Goal: Task Accomplishment & Management: Manage account settings

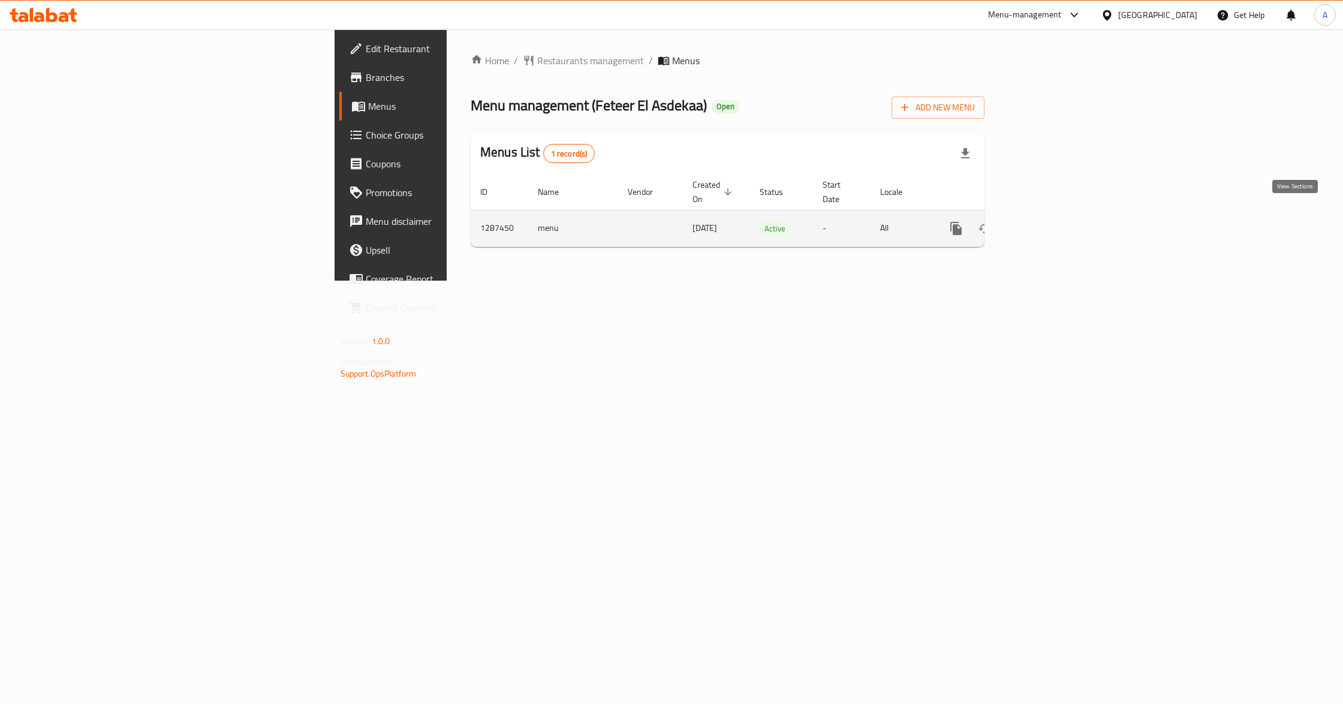
click at [1057, 225] on link "enhanced table" at bounding box center [1043, 228] width 29 height 29
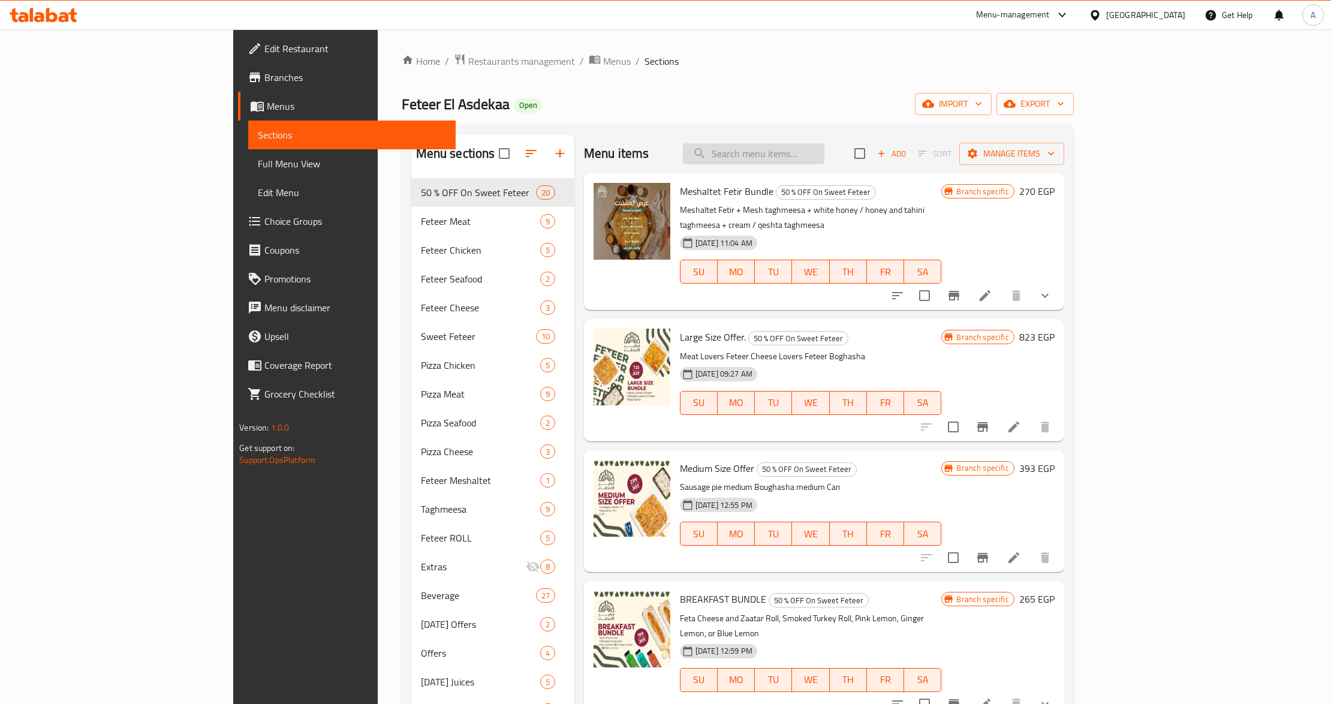
click at [825, 159] on input "search" at bounding box center [754, 153] width 142 height 21
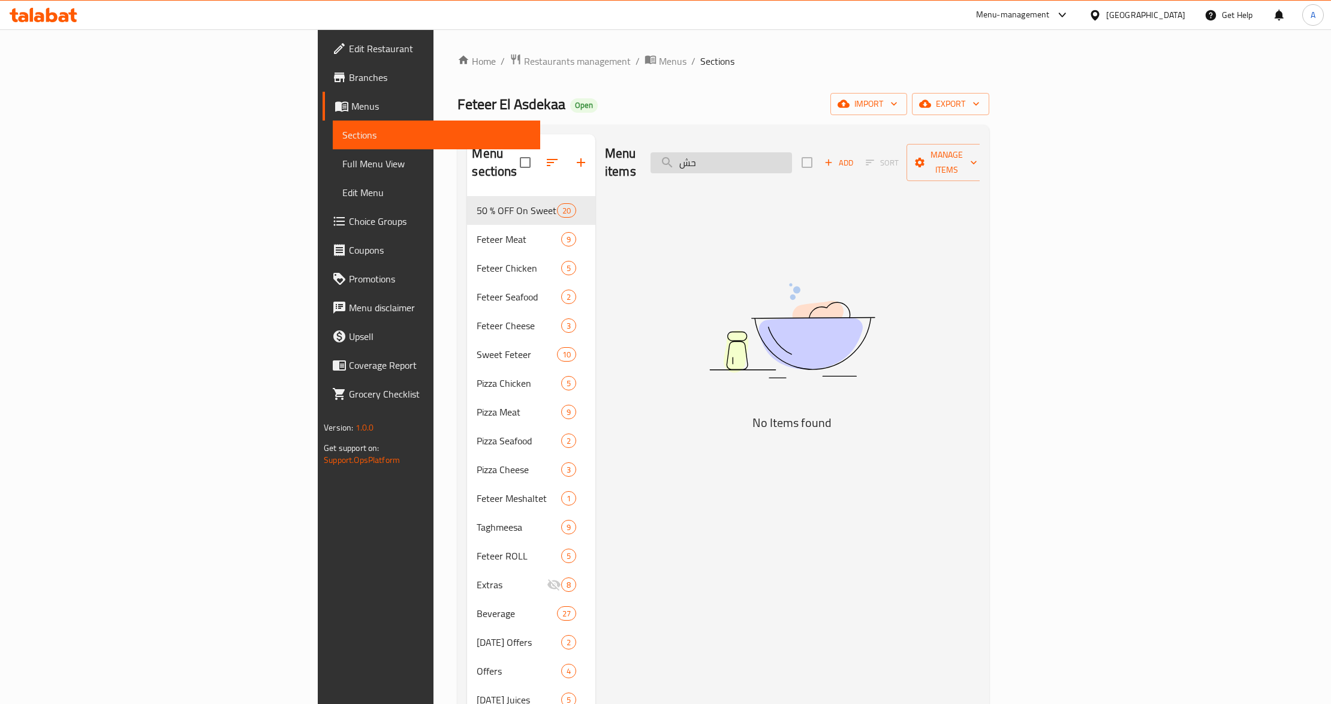
type input "ح"
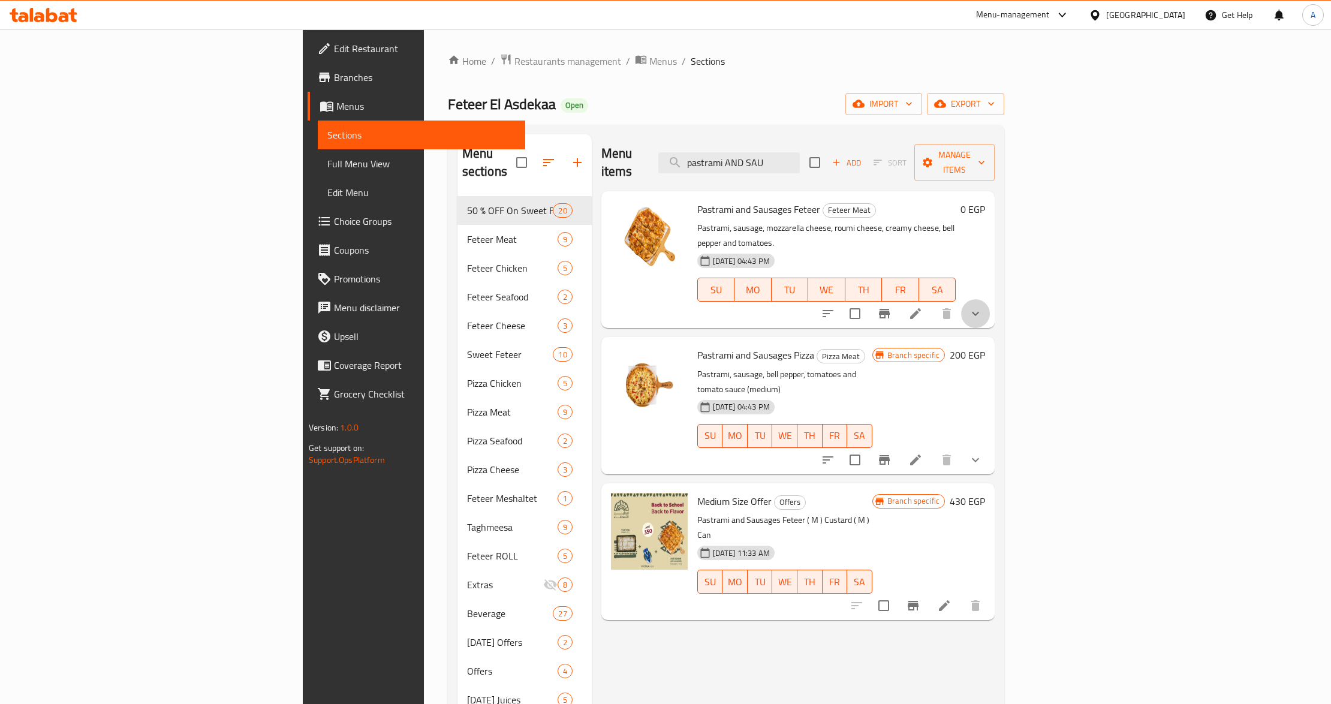
click at [990, 299] on button "show more" at bounding box center [975, 313] width 29 height 29
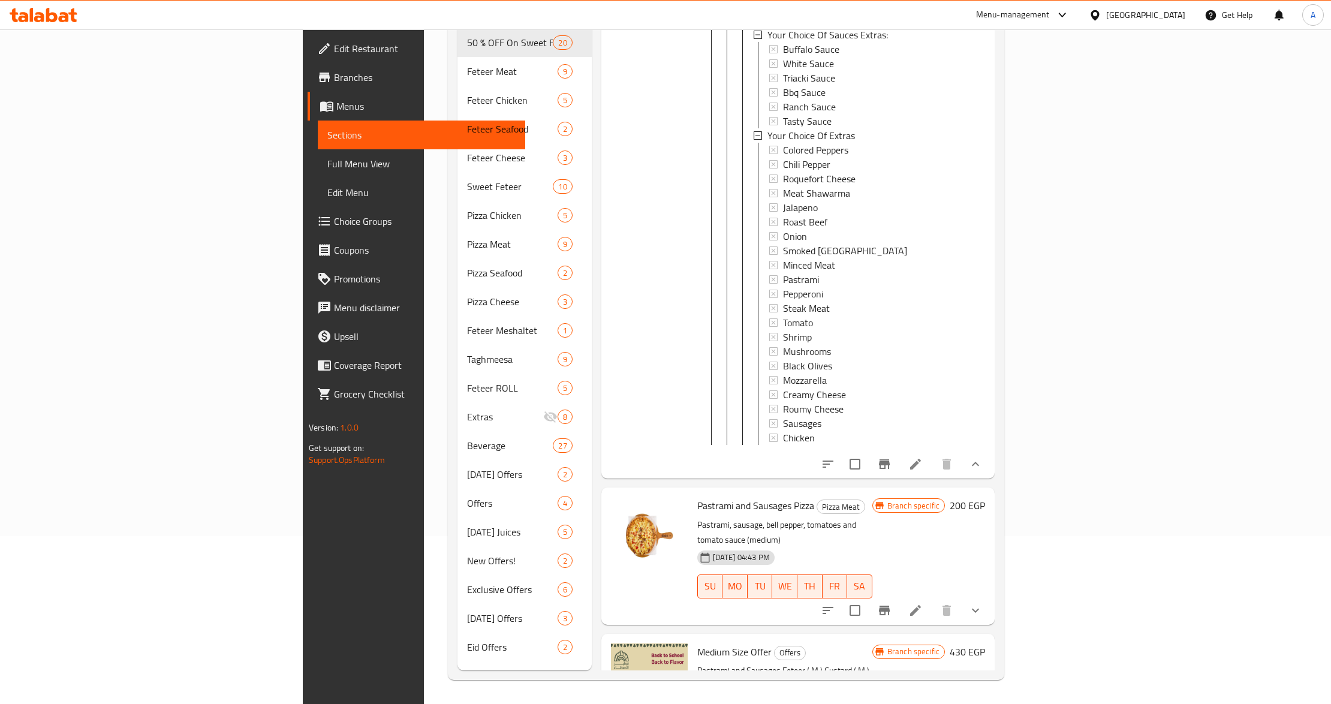
scroll to position [1088, 0]
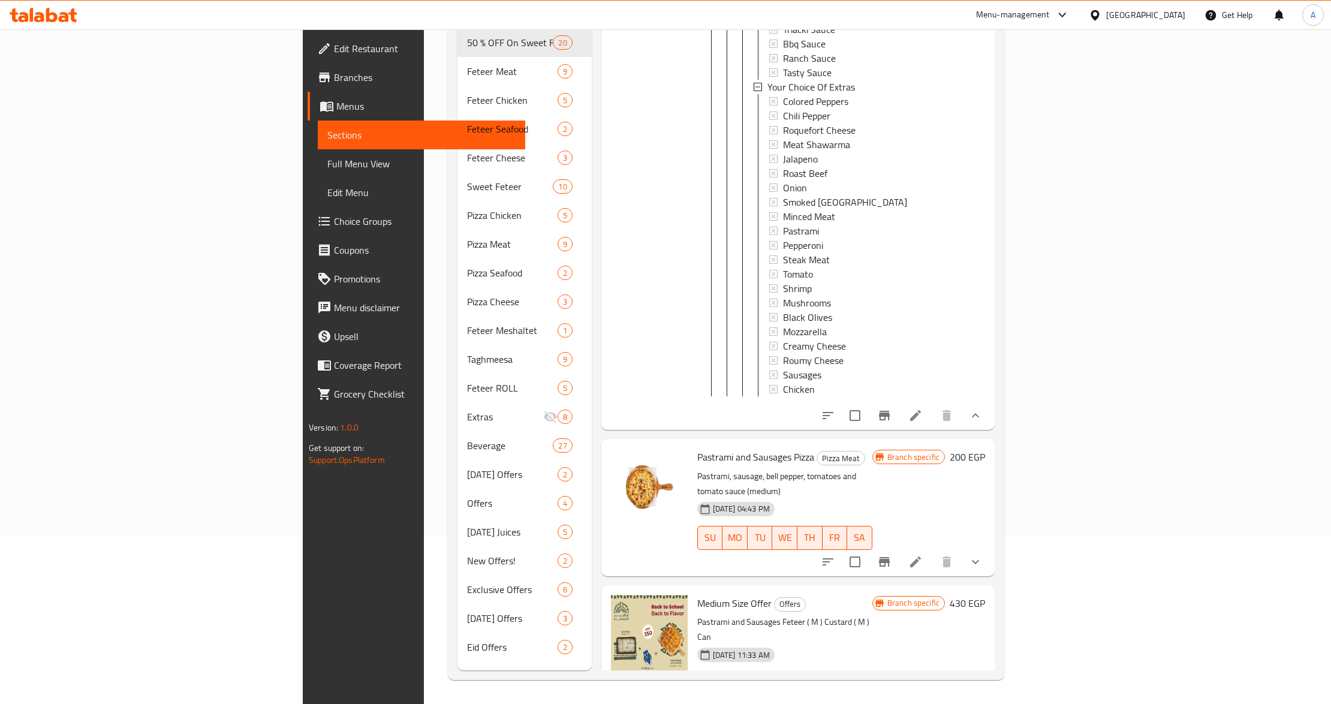
click at [873, 615] on p "Pastrami and Sausages Feteer ( M ) Custard ( M ) Can" at bounding box center [784, 630] width 175 height 30
click at [775, 643] on div "[DATE] 11:33 AM SU MO TU WE TH FR SA" at bounding box center [785, 675] width 185 height 65
click at [928, 693] on button "Branch-specific-item" at bounding box center [913, 707] width 29 height 29
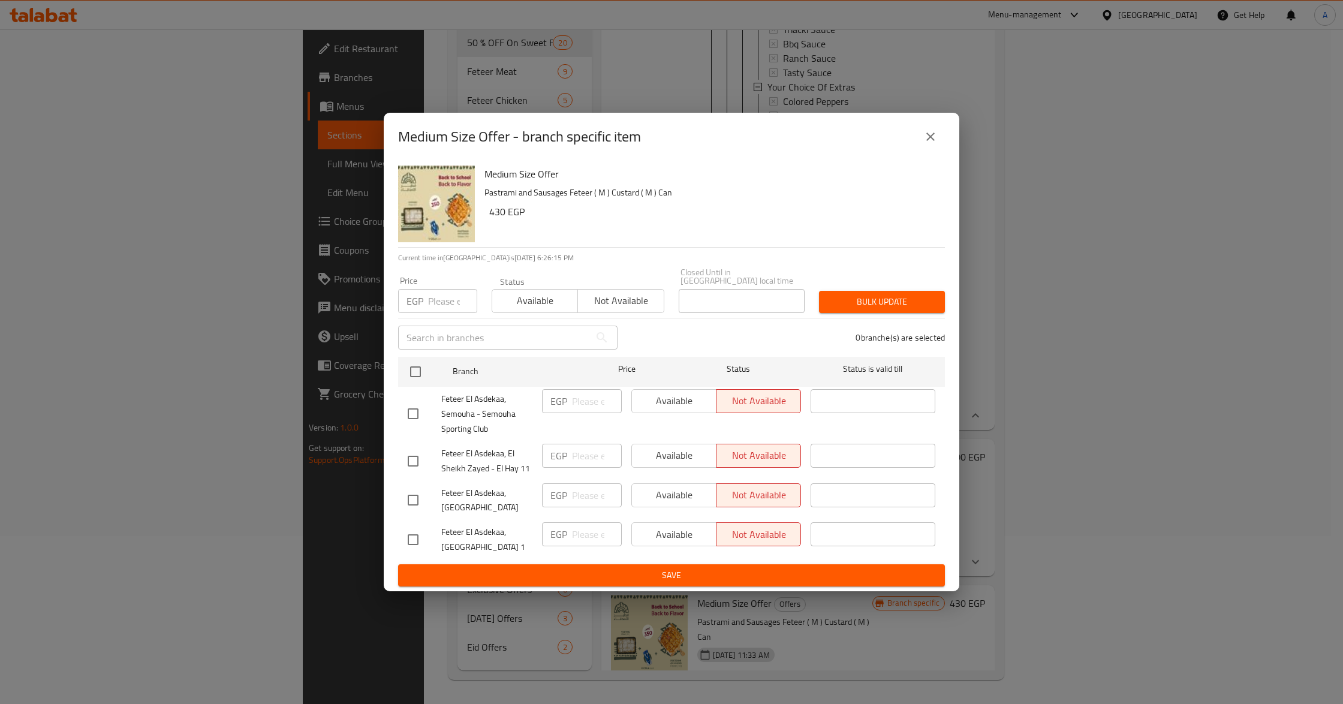
click at [932, 141] on icon "close" at bounding box center [931, 137] width 8 height 8
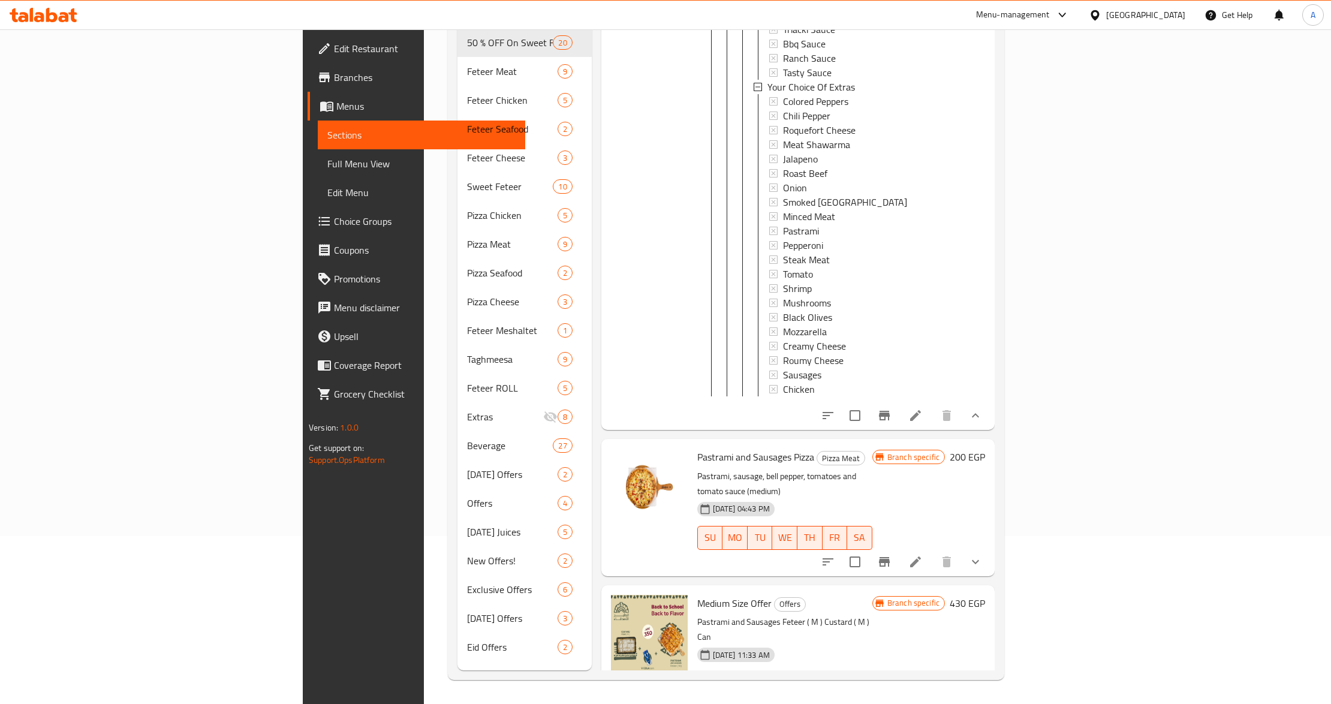
click at [826, 590] on div "Medium Size Offer Offers Pastrami and Sausages Feteer ( M ) Custard ( M ) Can […" at bounding box center [785, 653] width 185 height 127
click at [862, 615] on p "Pastrami and Sausages Feteer ( M ) Custard ( M ) Can" at bounding box center [784, 630] width 175 height 30
click at [697, 615] on p "Pastrami and Sausages Feteer ( M ) Custard ( M ) Can" at bounding box center [784, 630] width 175 height 30
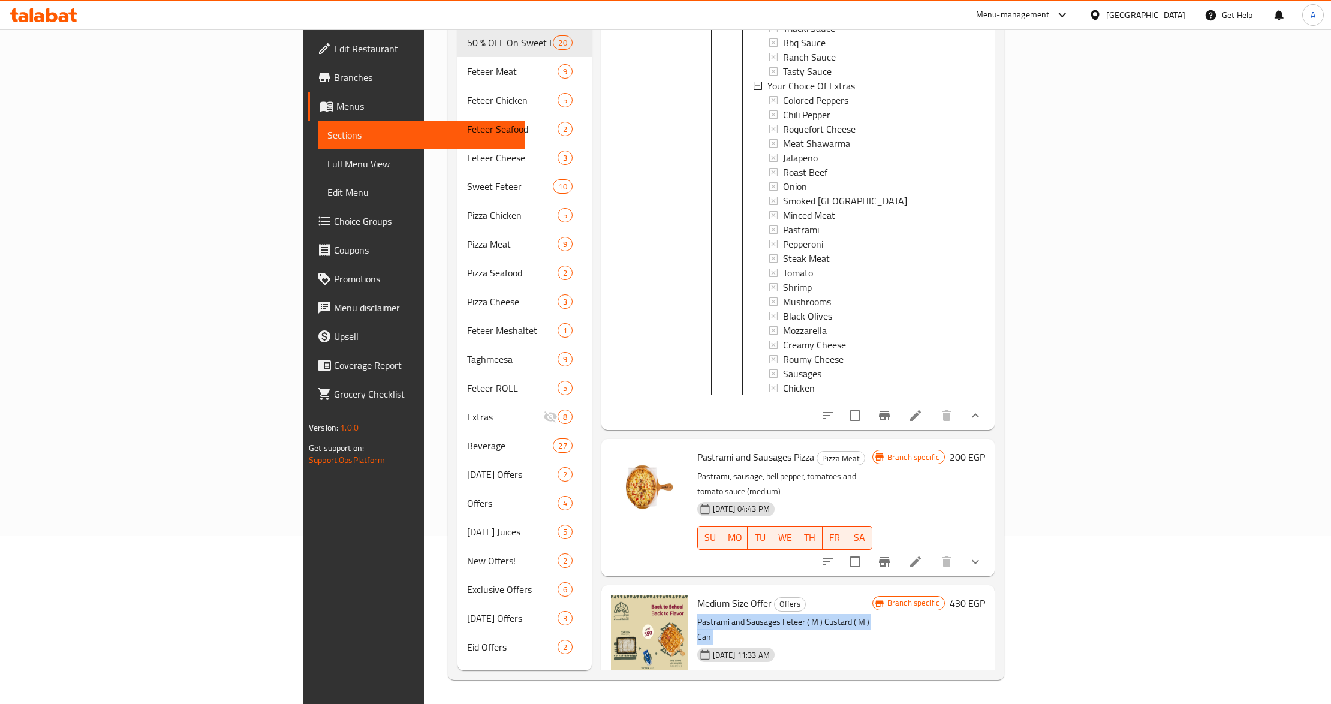
click at [697, 615] on p "Pastrami and Sausages Feteer ( M ) Custard ( M ) Can" at bounding box center [784, 630] width 175 height 30
click at [759, 615] on p "Pastrami and Sausages Feteer ( M ) Custard ( M ) Can" at bounding box center [784, 630] width 175 height 30
click at [807, 643] on div "[DATE] 11:33 AM SU MO TU WE TH FR SA" at bounding box center [785, 675] width 185 height 65
click at [864, 615] on p "Pastrami and Sausages Feteer ( M ) Custard ( M ) Can" at bounding box center [784, 630] width 175 height 30
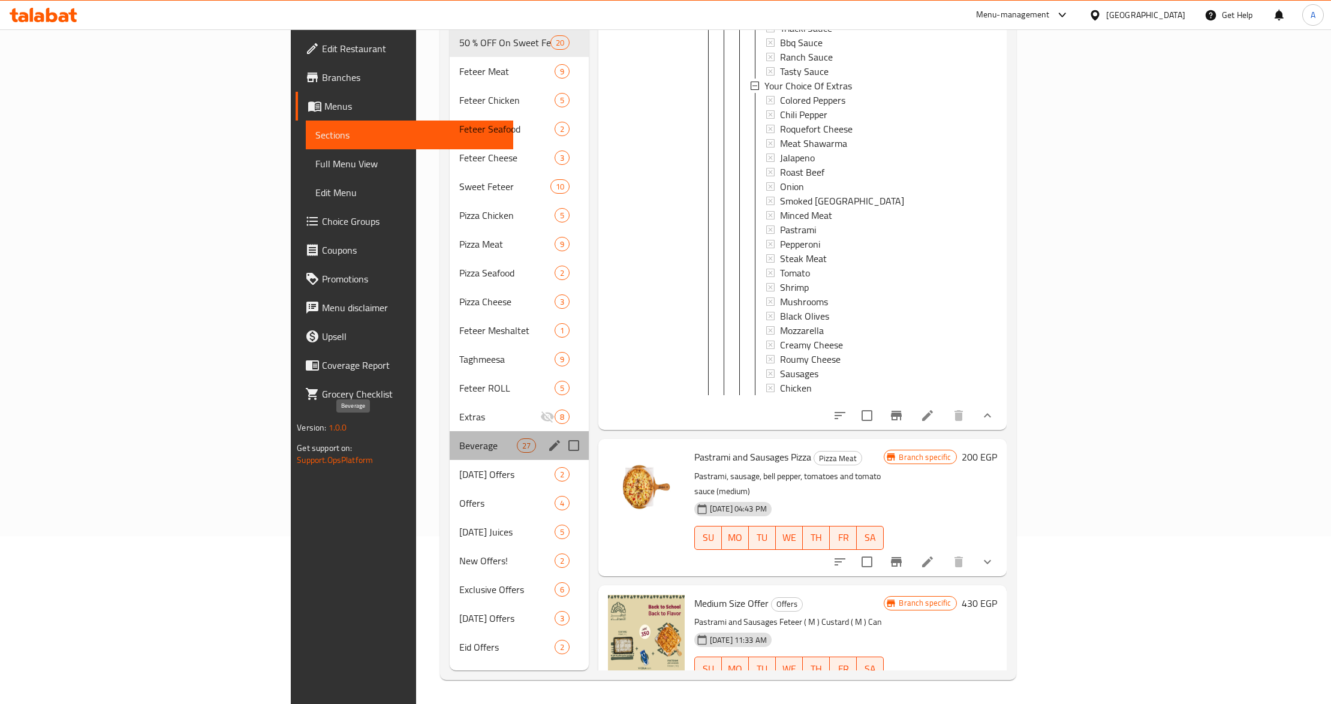
click at [459, 438] on span "Beverage" at bounding box center [488, 445] width 58 height 14
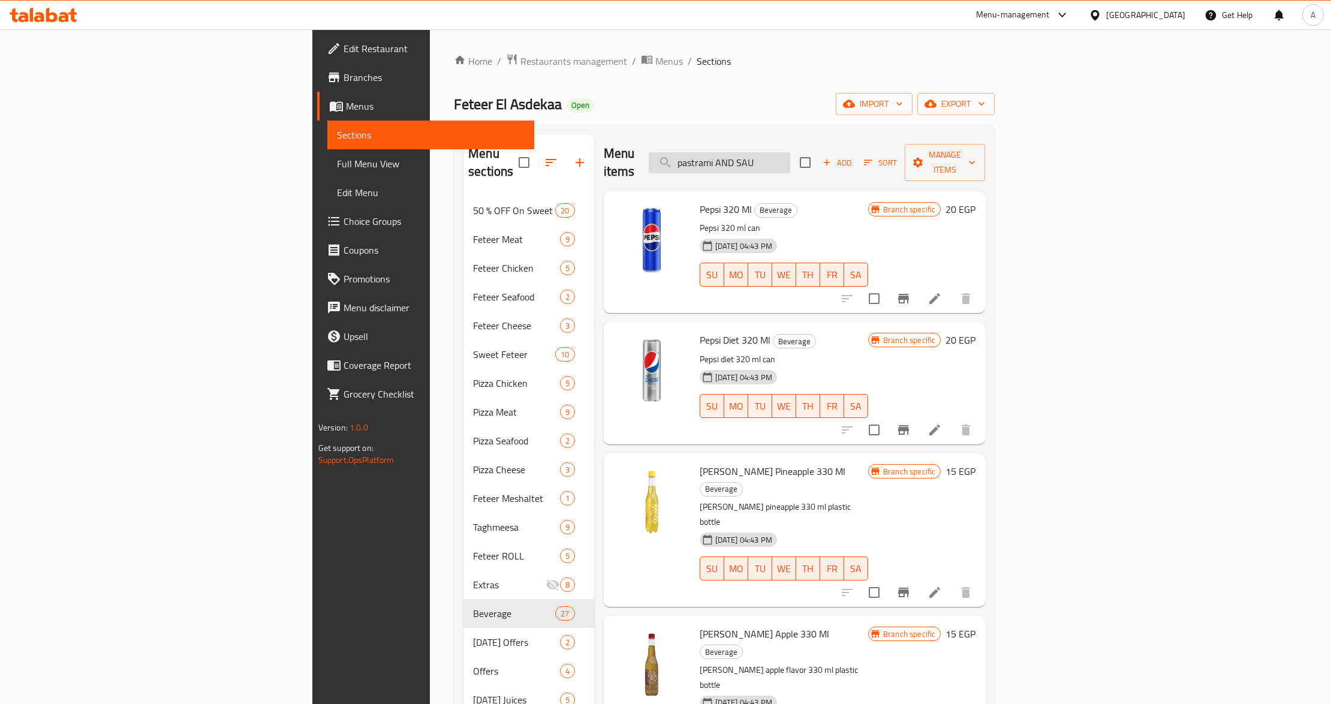
click at [790, 152] on input "pastrami AND SAU" at bounding box center [720, 162] width 142 height 21
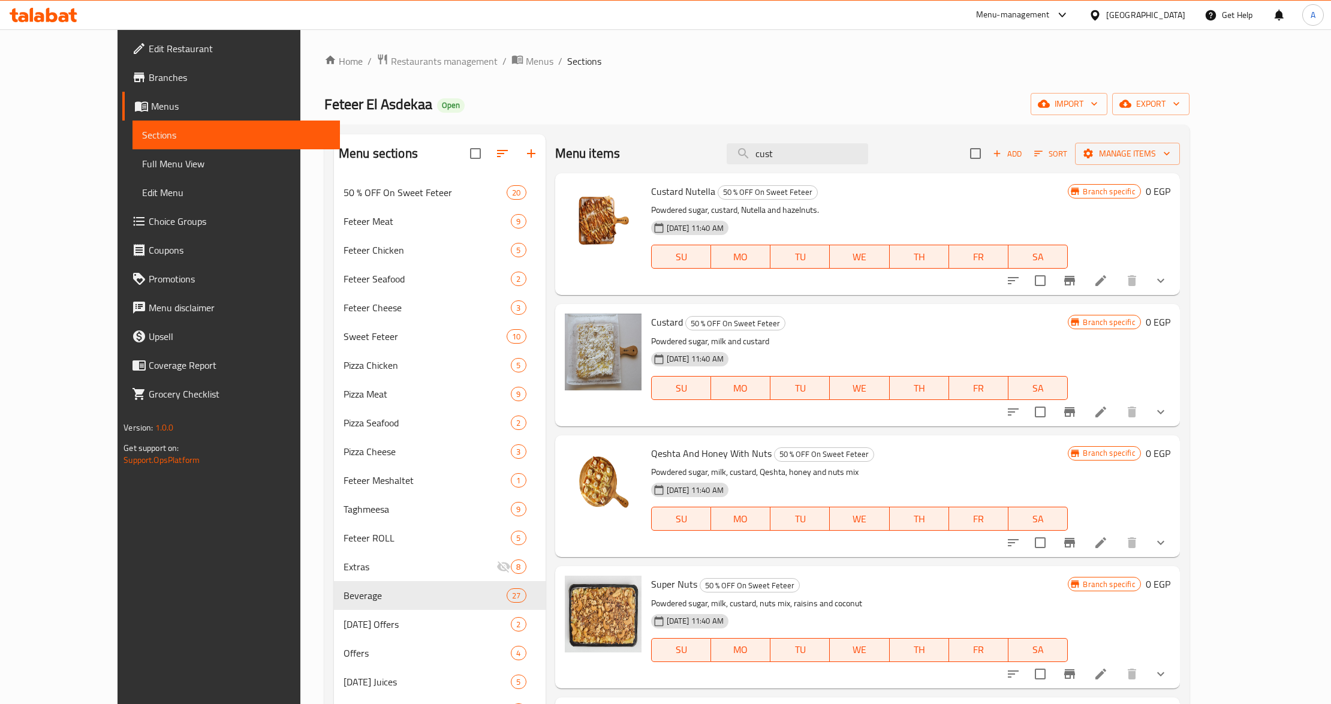
type input "cust"
click at [832, 155] on input "cust" at bounding box center [798, 153] width 142 height 21
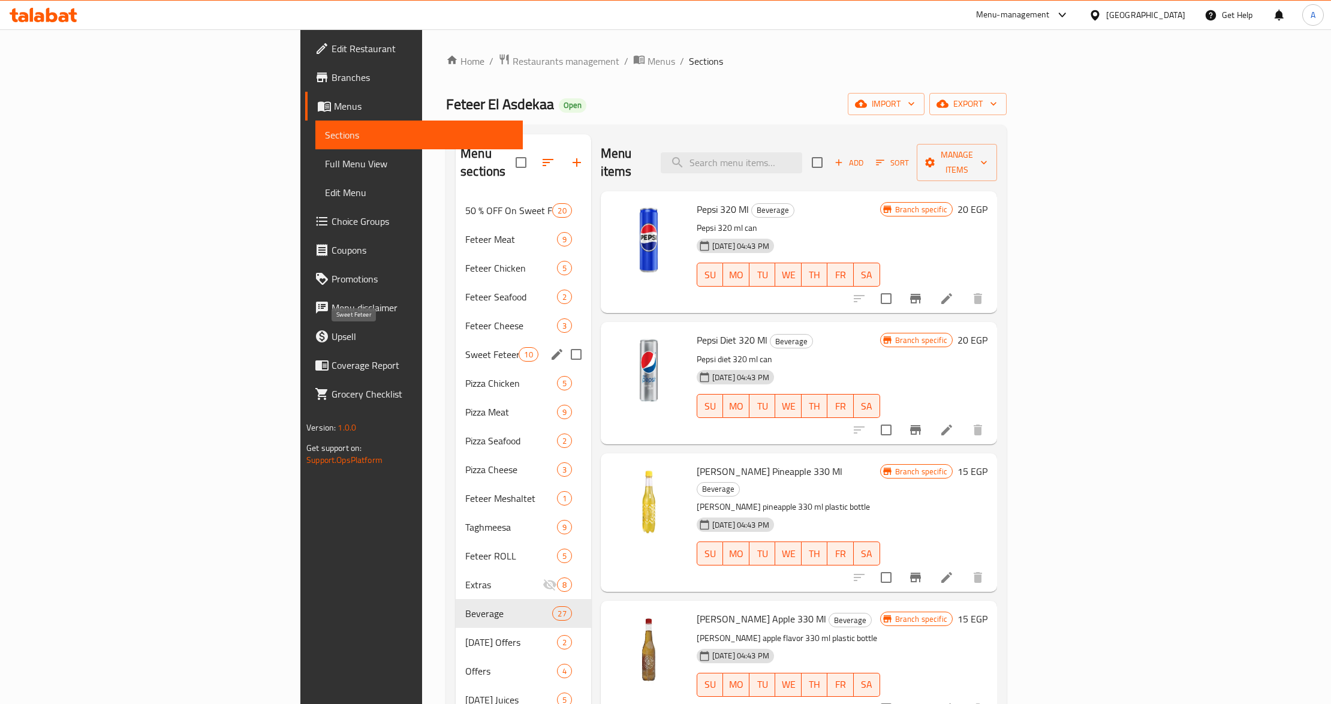
click at [465, 347] on span "Sweet Feteer" at bounding box center [491, 354] width 53 height 14
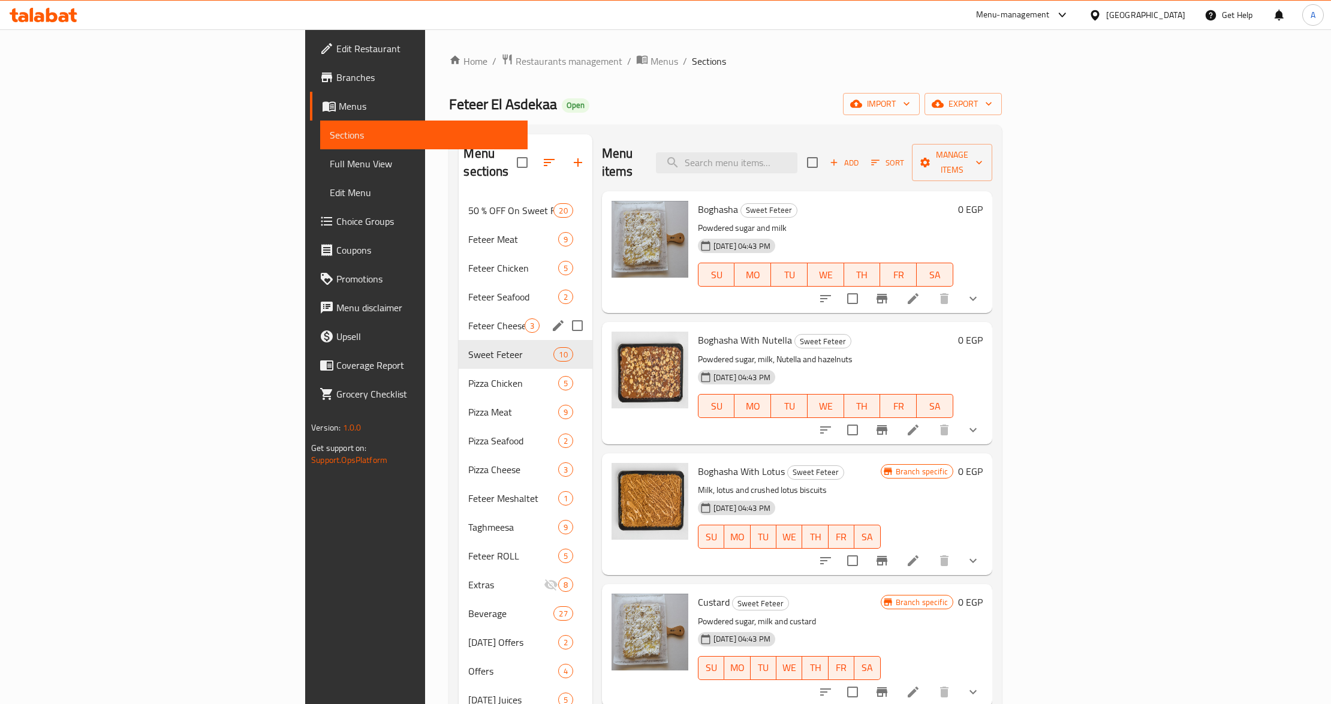
click at [459, 315] on div "Feteer Cheese 3" at bounding box center [525, 325] width 133 height 29
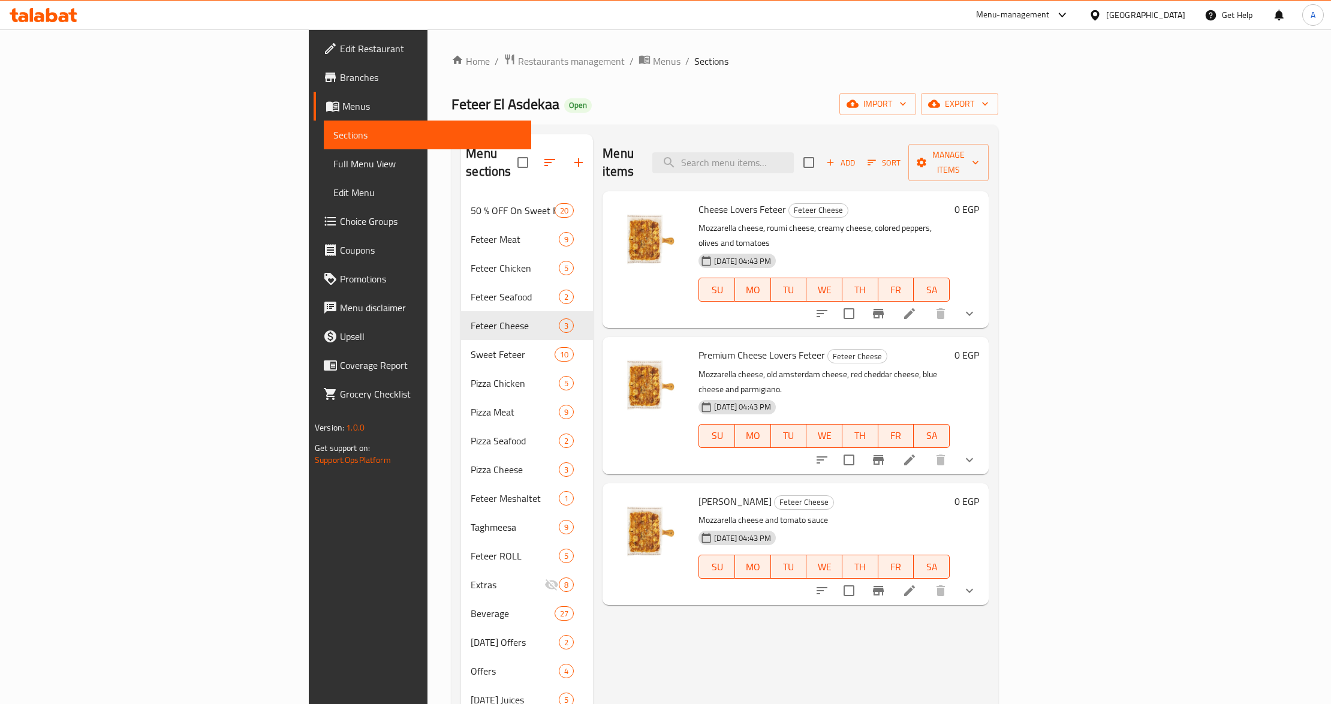
click at [614, 595] on div "Menu items Add Sort Manage items Cheese Lovers Feteer Feteer Cheese Mozzarella …" at bounding box center [791, 486] width 396 height 704
click at [794, 157] on input "search" at bounding box center [724, 162] width 142 height 21
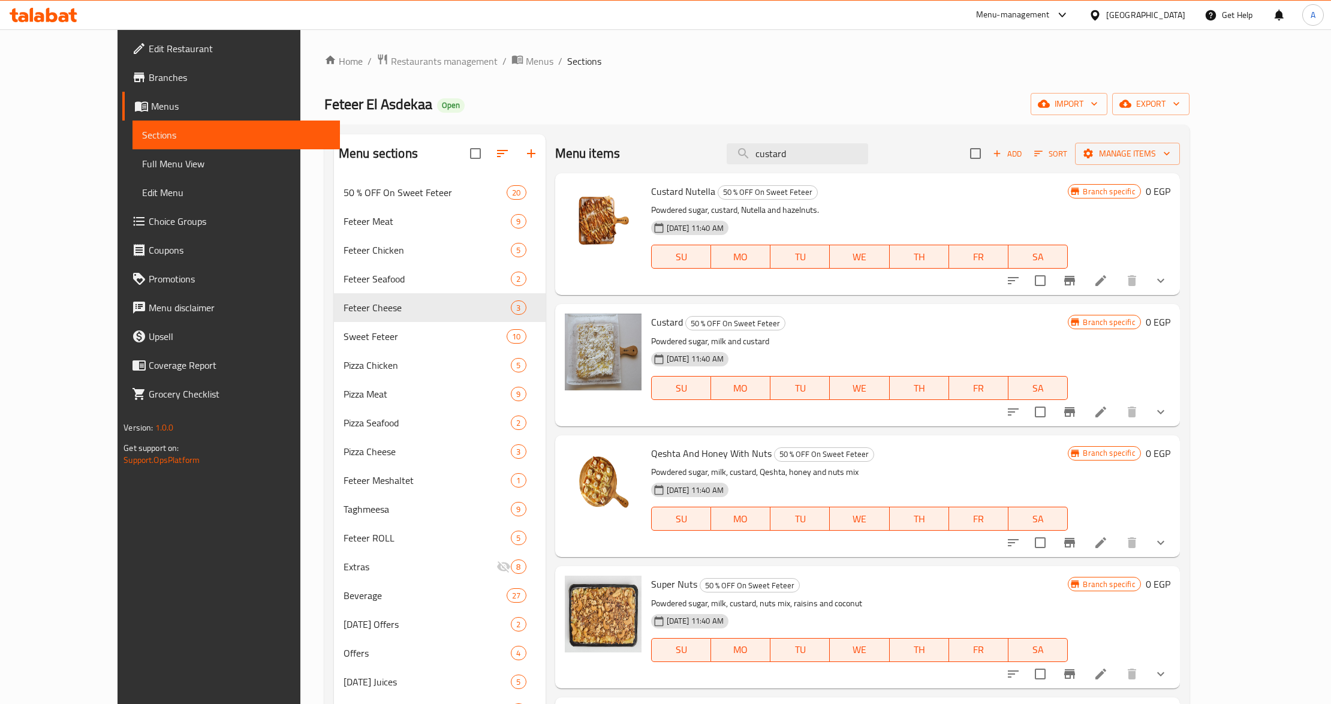
click at [1168, 410] on icon "show more" at bounding box center [1161, 412] width 14 height 14
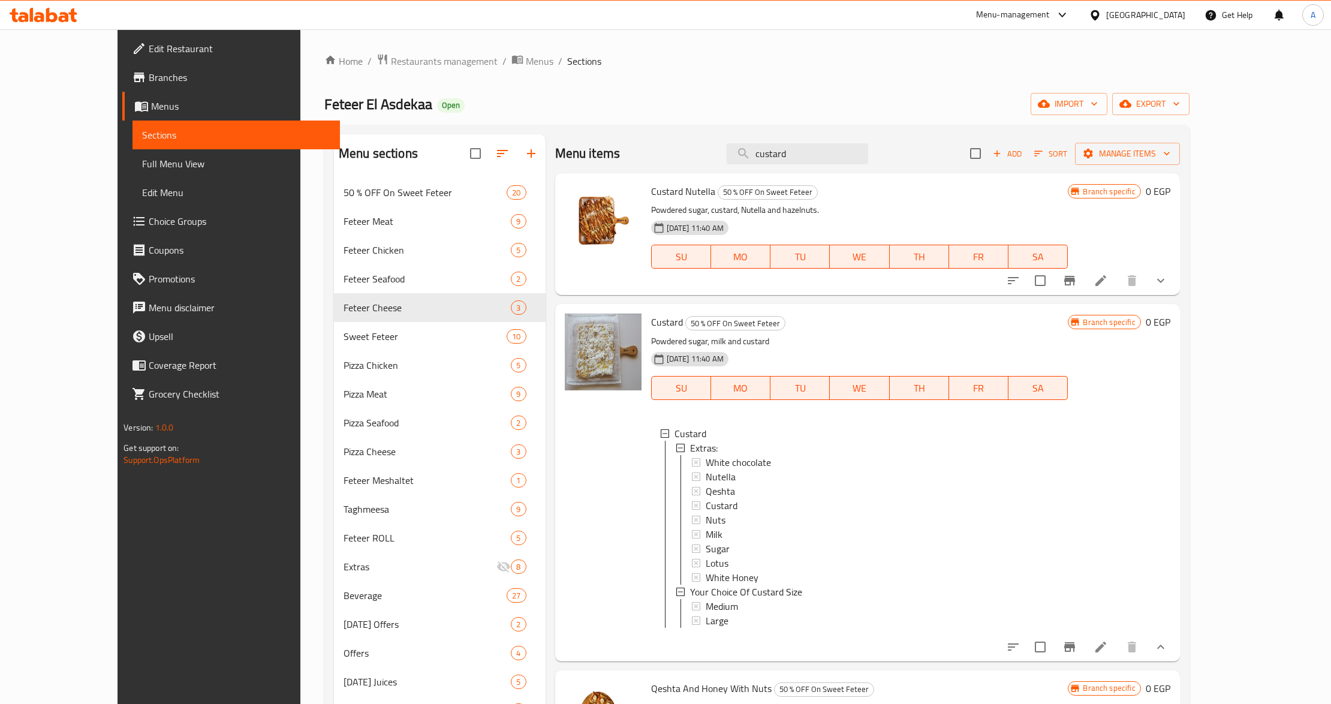
click at [569, 499] on div at bounding box center [603, 482] width 86 height 347
click at [1168, 284] on icon "show more" at bounding box center [1161, 280] width 14 height 14
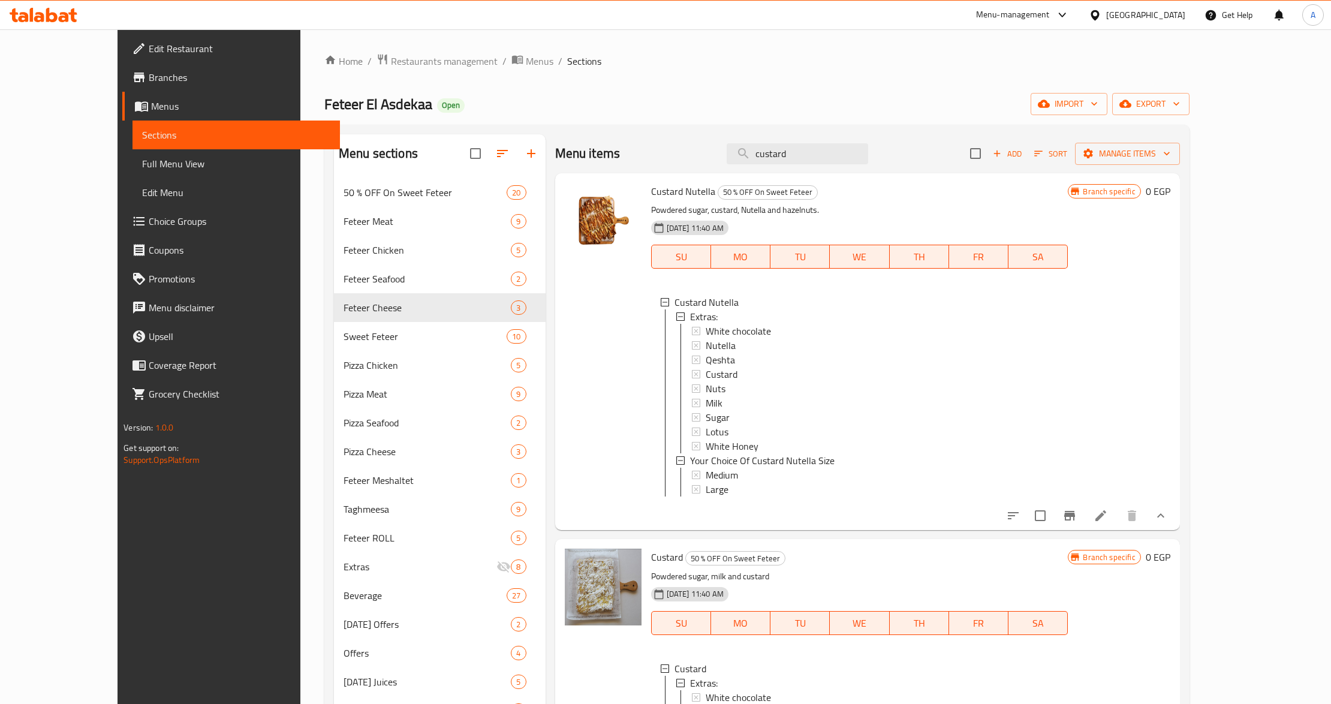
click at [560, 441] on div at bounding box center [603, 351] width 86 height 347
click at [838, 149] on input "custard" at bounding box center [798, 153] width 142 height 21
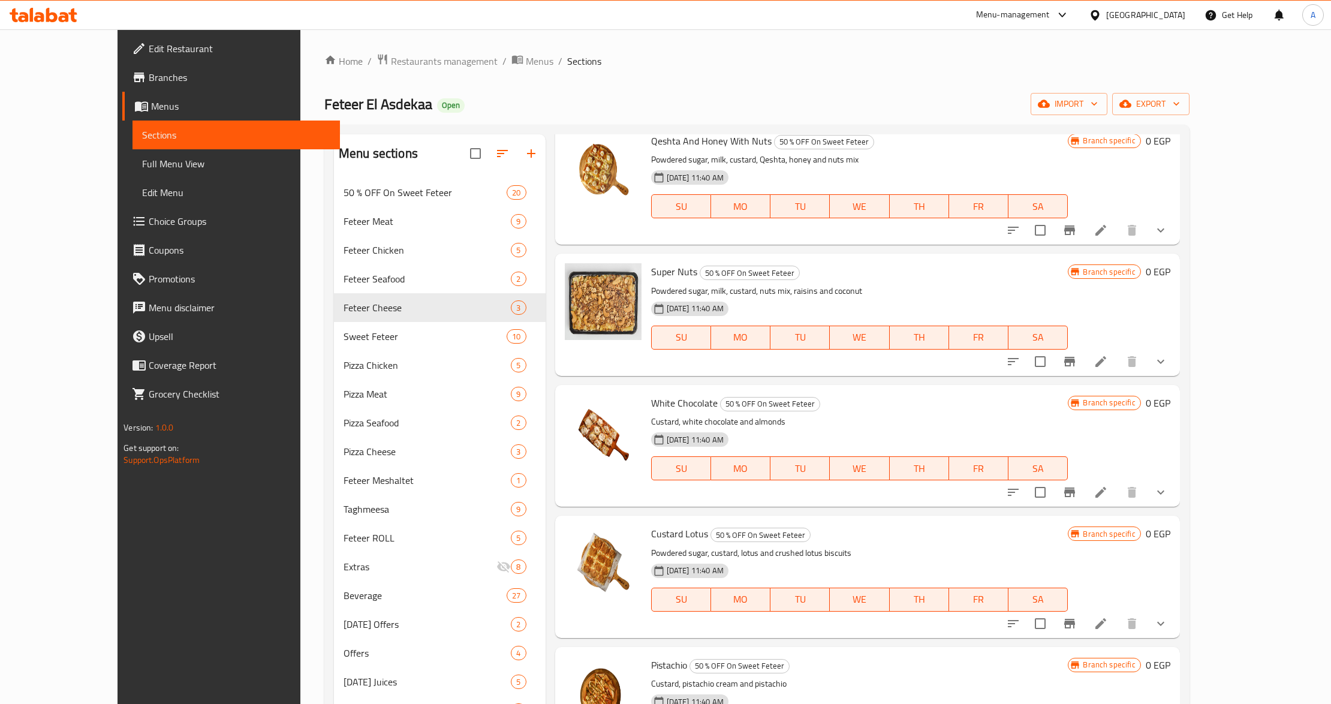
scroll to position [799, 0]
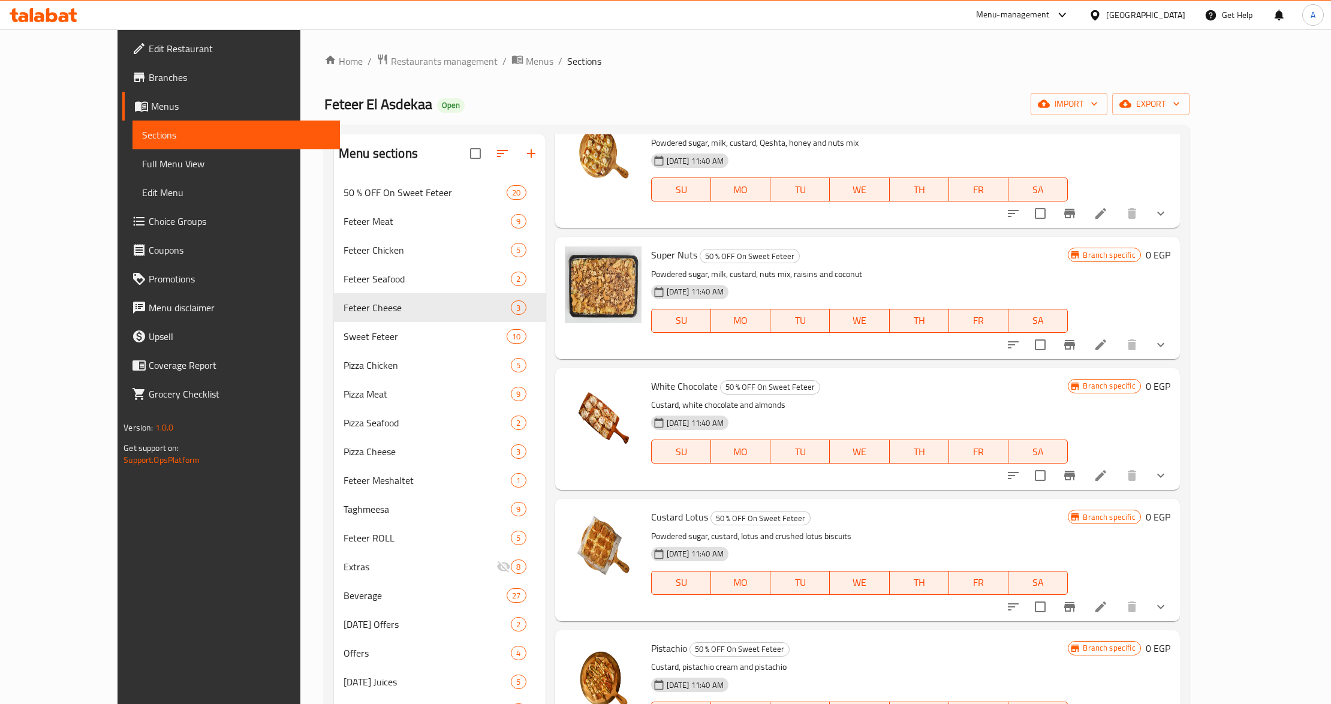
click at [881, 413] on p "Custard, white chocolate and almonds" at bounding box center [859, 405] width 417 height 15
click at [660, 526] on span "Custard Lotus" at bounding box center [679, 517] width 57 height 18
copy h6 "Lotus"
click at [799, 525] on h6 "Custard Lotus 50 % OFF On Sweet Feteer" at bounding box center [859, 517] width 417 height 17
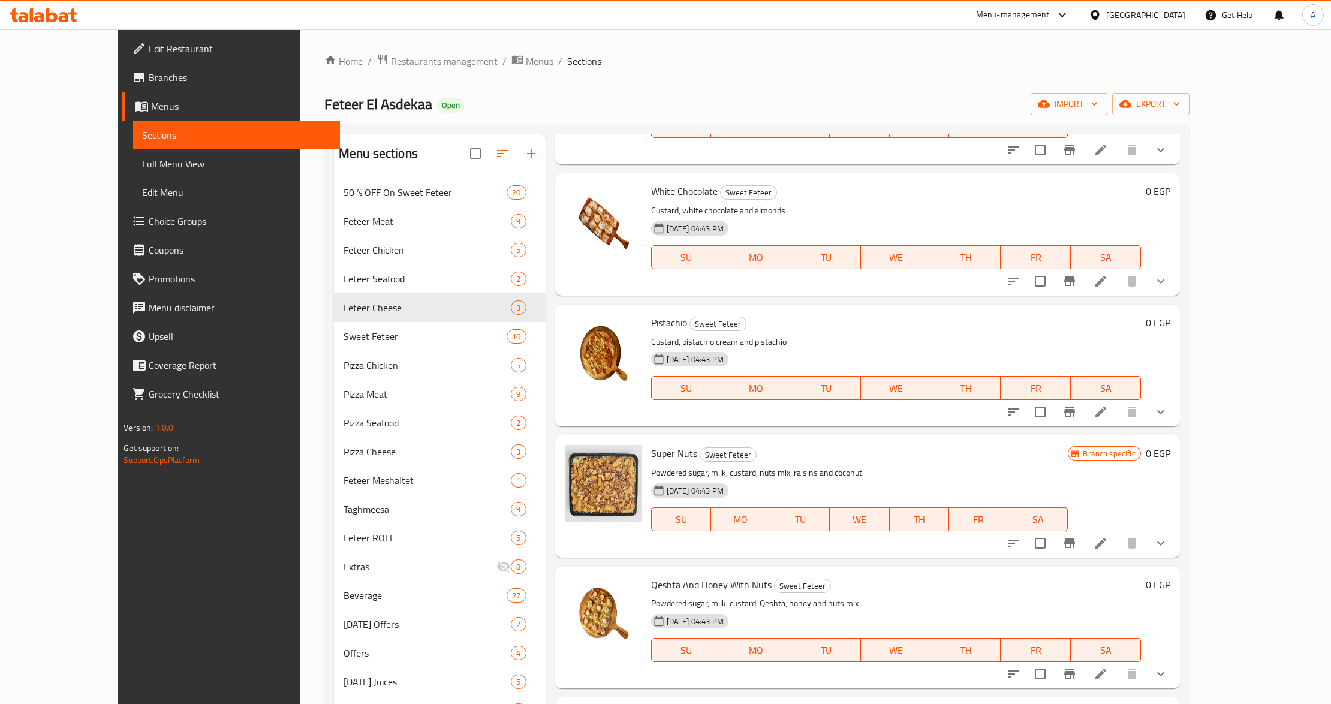
scroll to position [2079, 0]
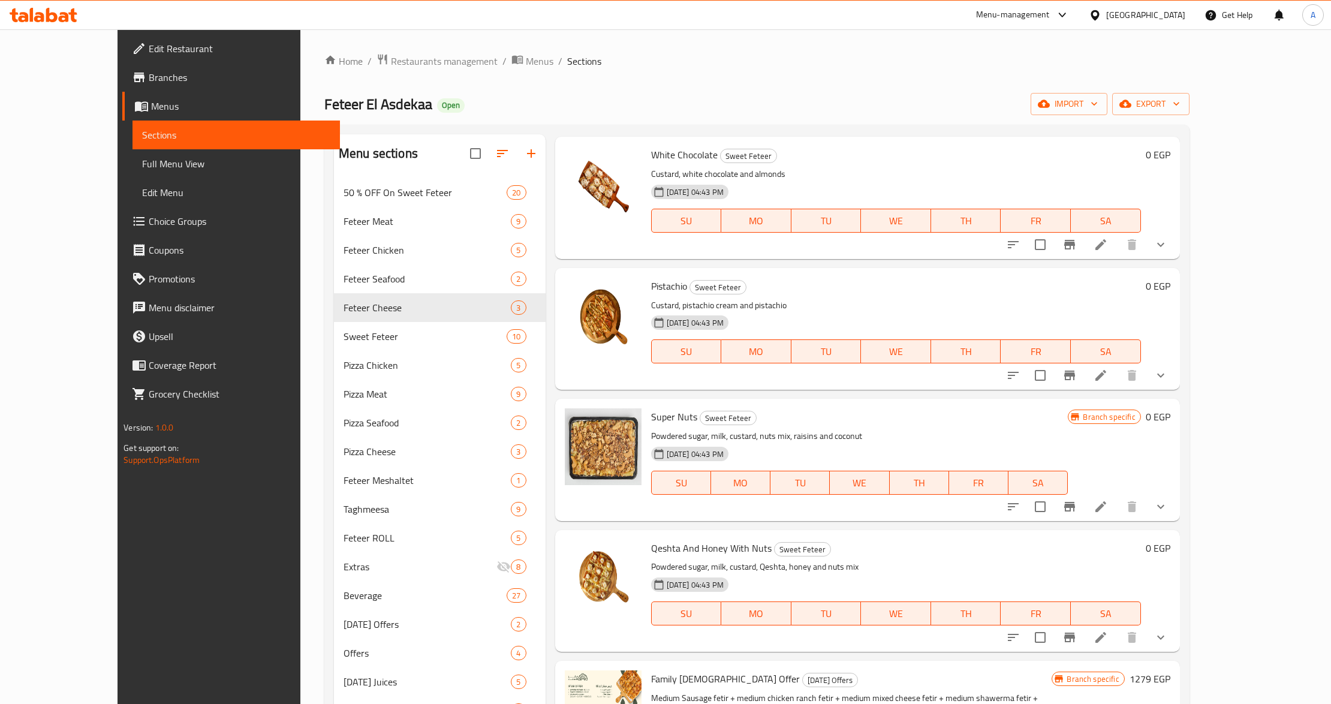
click at [838, 557] on h6 "Qeshta And Honey With Nuts Sweet Feteer" at bounding box center [896, 548] width 490 height 17
click at [1004, 474] on div "[DATE] 04:43 PM SU MO TU WE TH FR SA" at bounding box center [860, 474] width 427 height 65
click at [953, 557] on h6 "Qeshta And Honey With Nuts Sweet Feteer" at bounding box center [896, 548] width 490 height 17
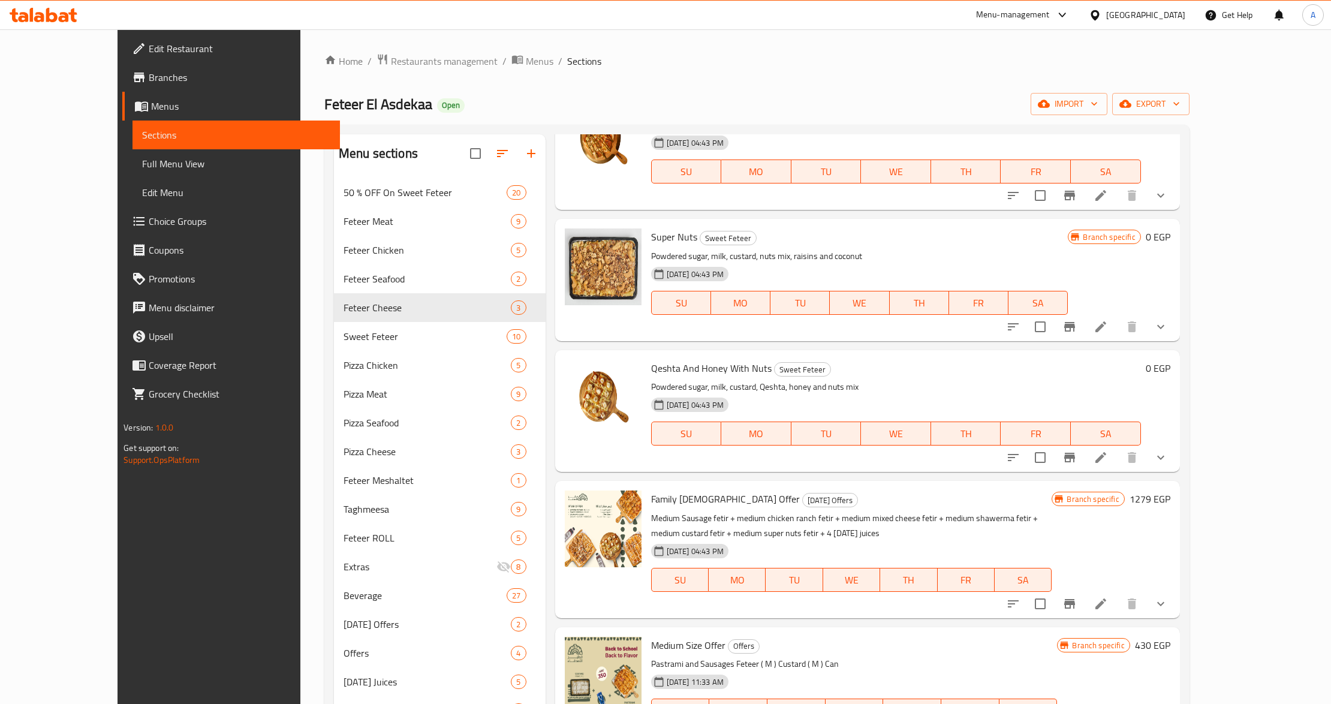
scroll to position [2319, 0]
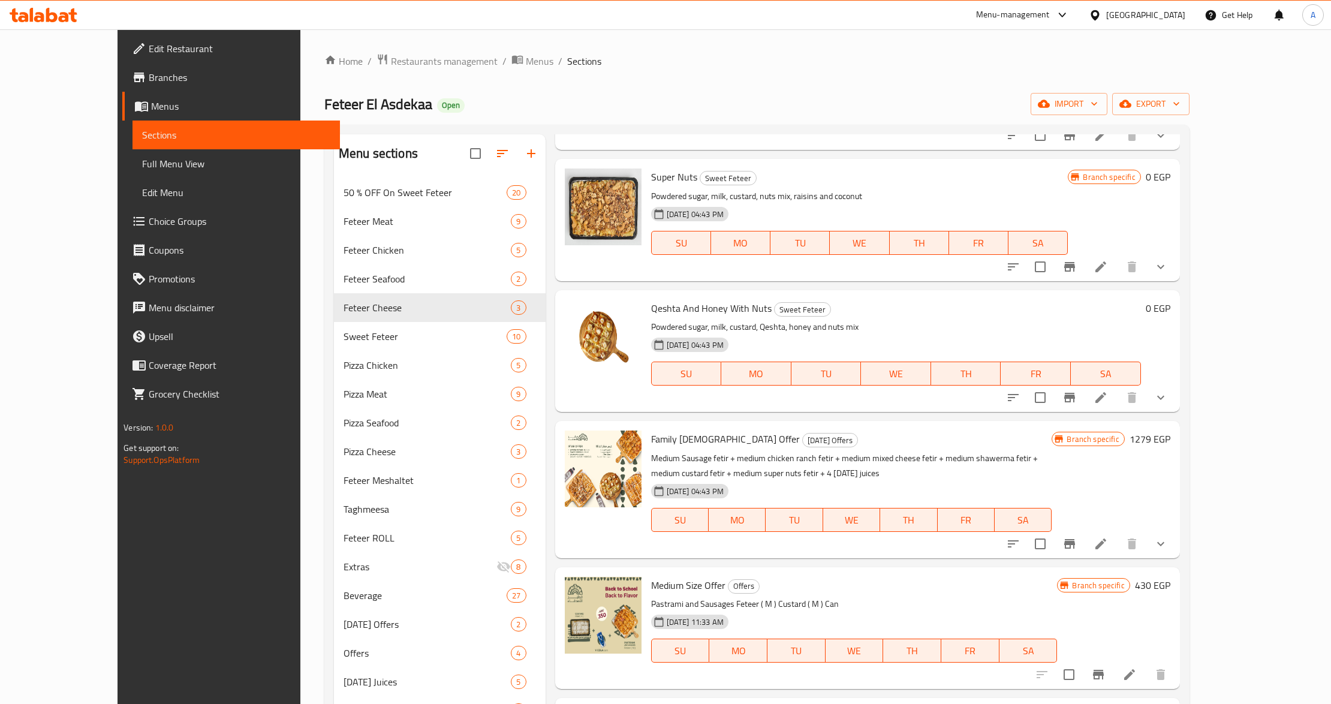
click at [901, 507] on div "[DATE] 04:43 PM SU MO TU WE TH FR SA" at bounding box center [852, 511] width 411 height 65
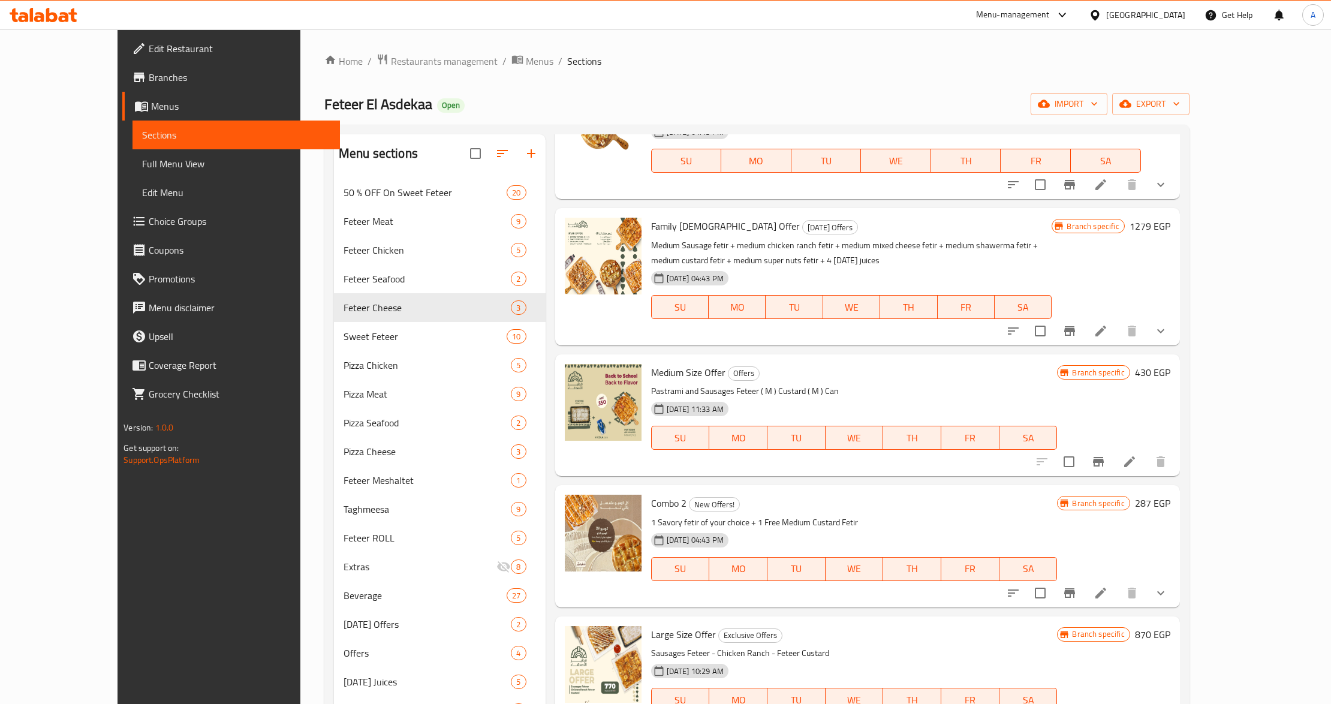
scroll to position [2558, 0]
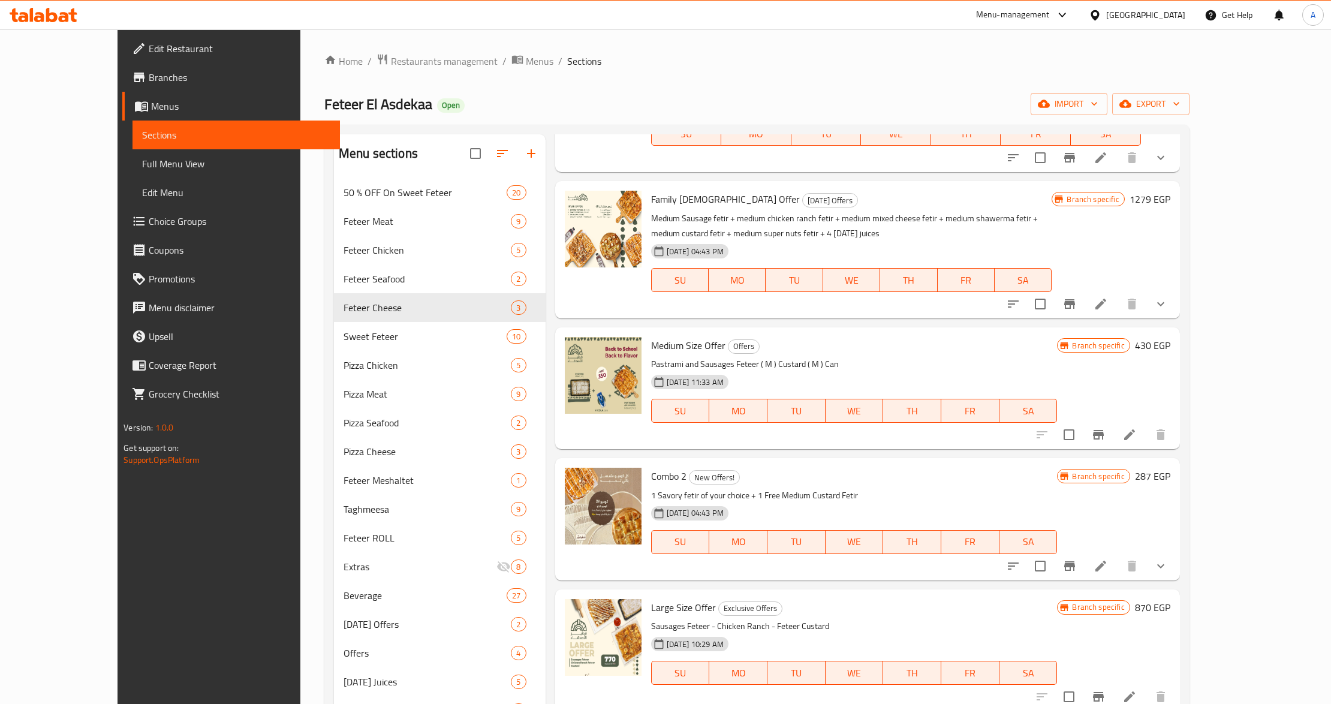
click at [883, 485] on h6 "Combo 2 New Offers!" at bounding box center [854, 476] width 407 height 17
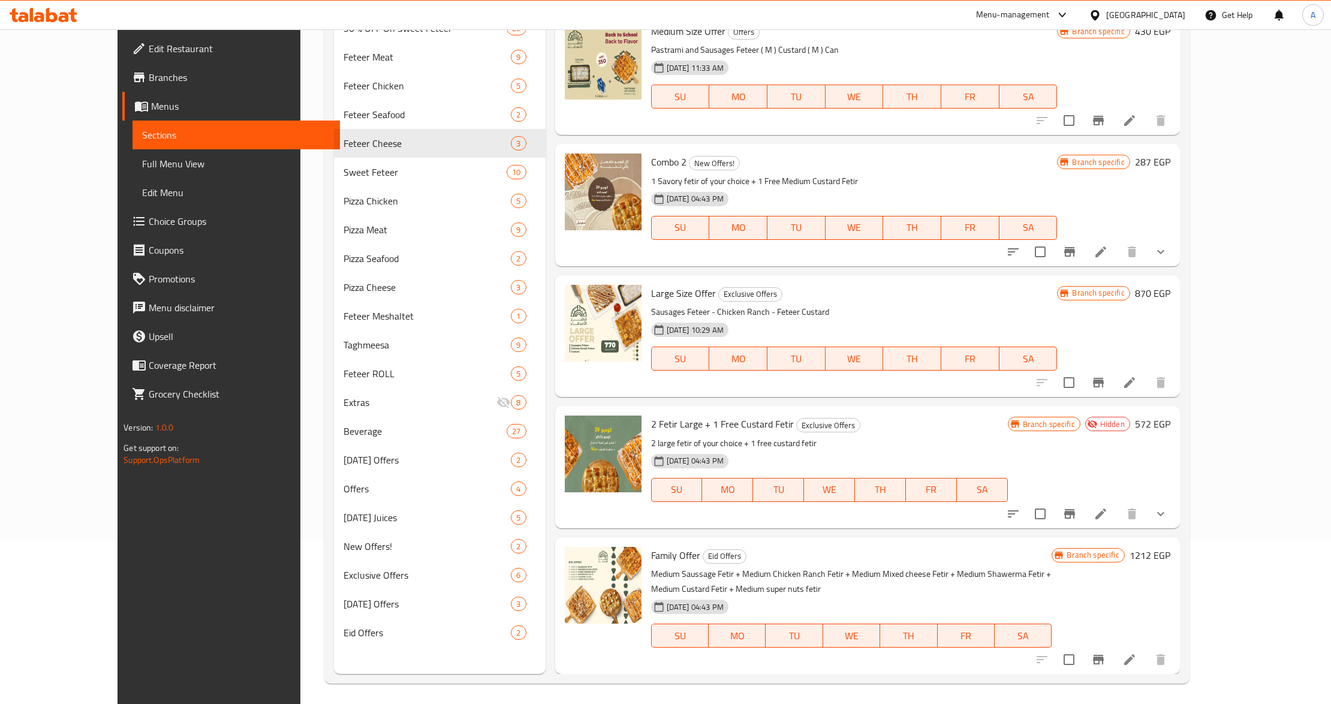
scroll to position [169, 0]
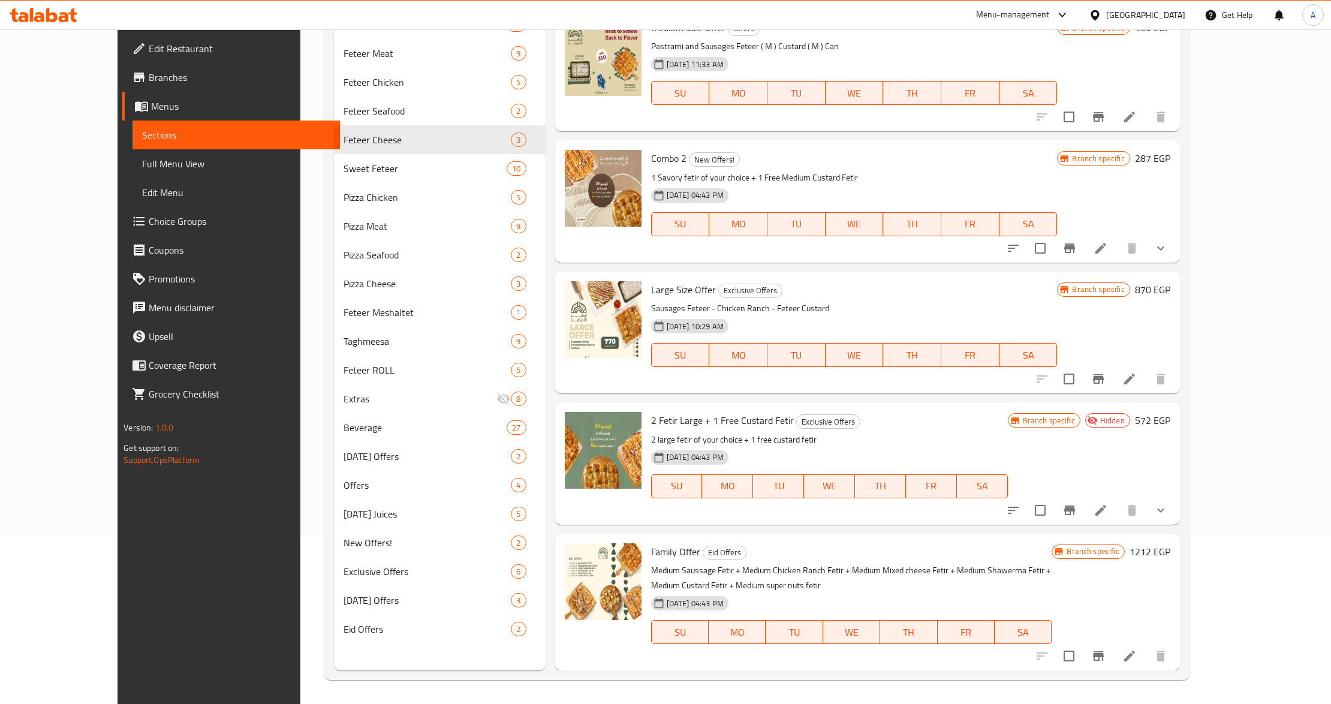
click at [1053, 576] on p "Medium Saussage Fetir + Medium Chicken Ranch Fetir + Medium Mixed cheese Fetir …" at bounding box center [851, 578] width 401 height 30
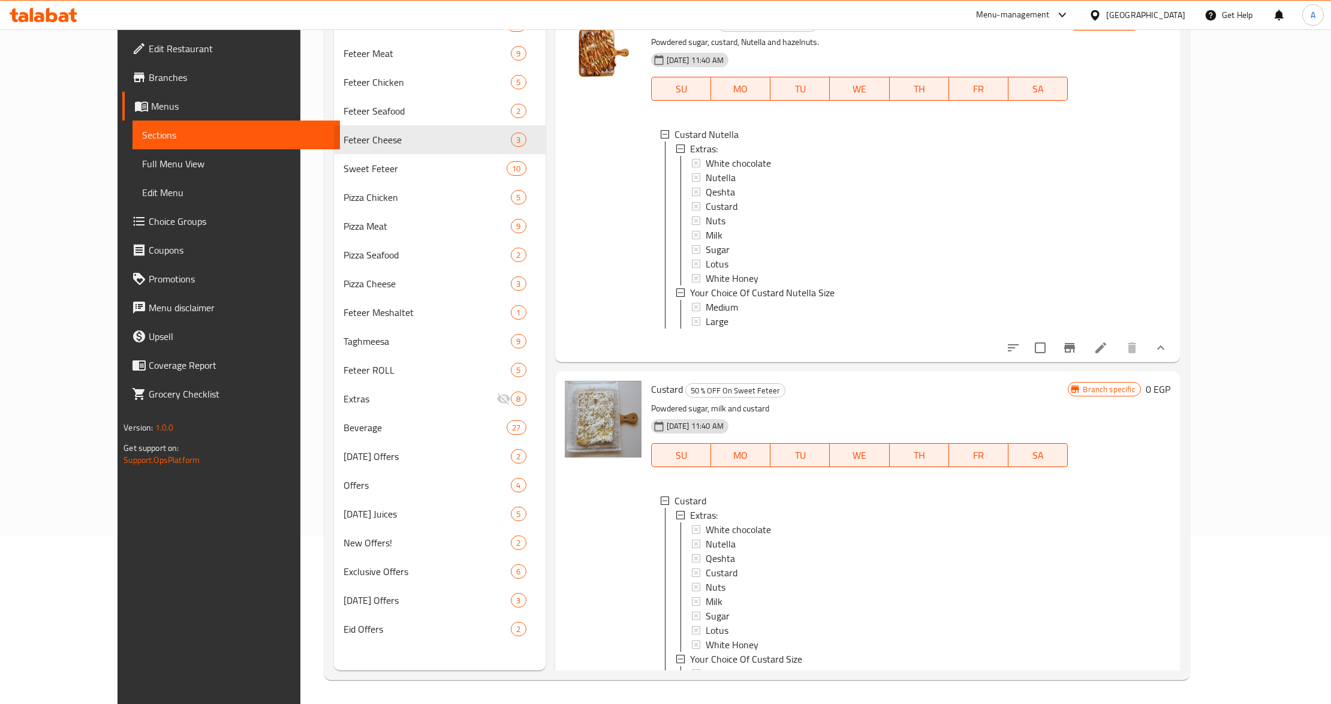
scroll to position [0, 0]
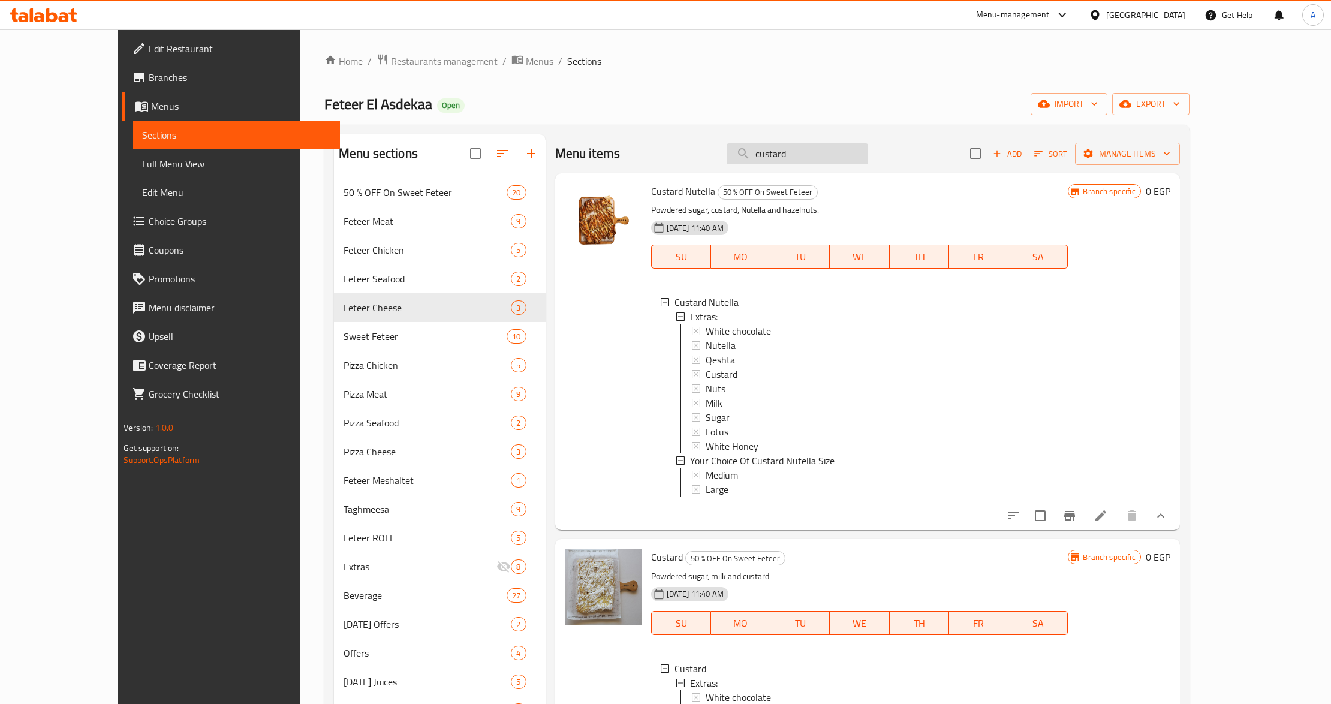
click at [820, 154] on input "custard" at bounding box center [798, 153] width 142 height 21
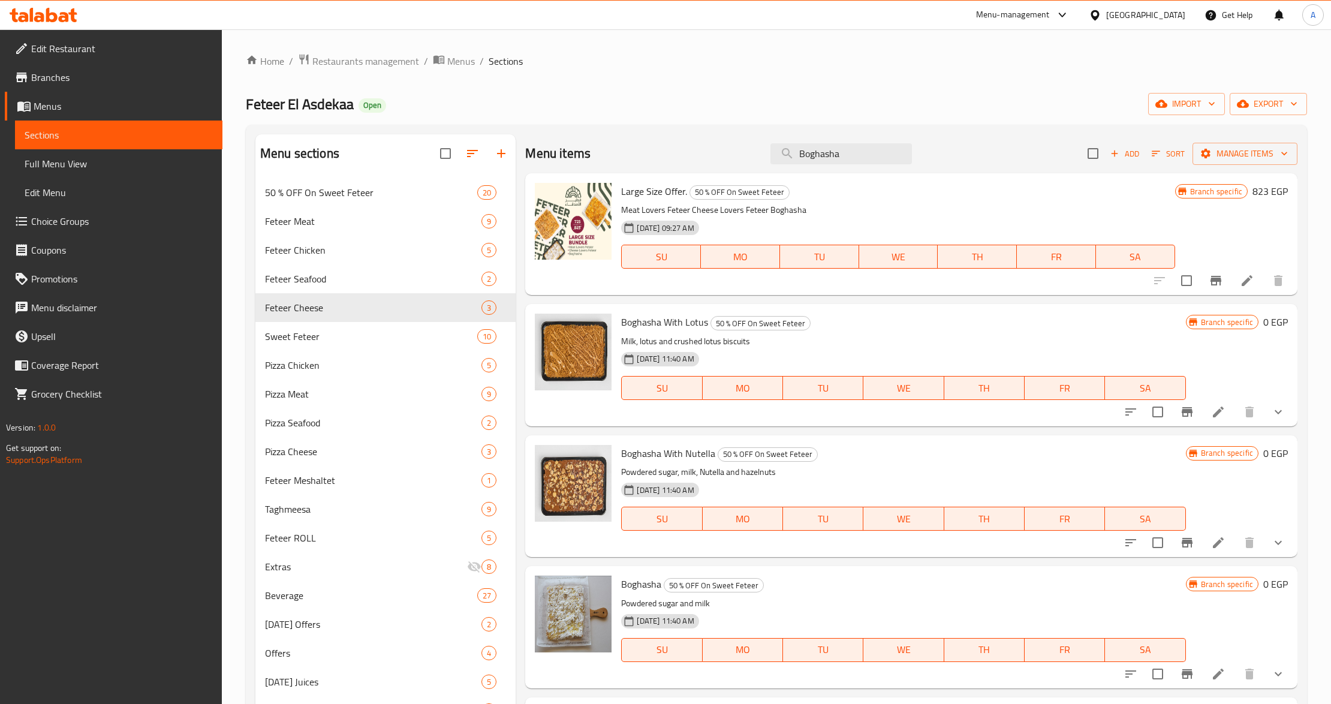
scroll to position [160, 0]
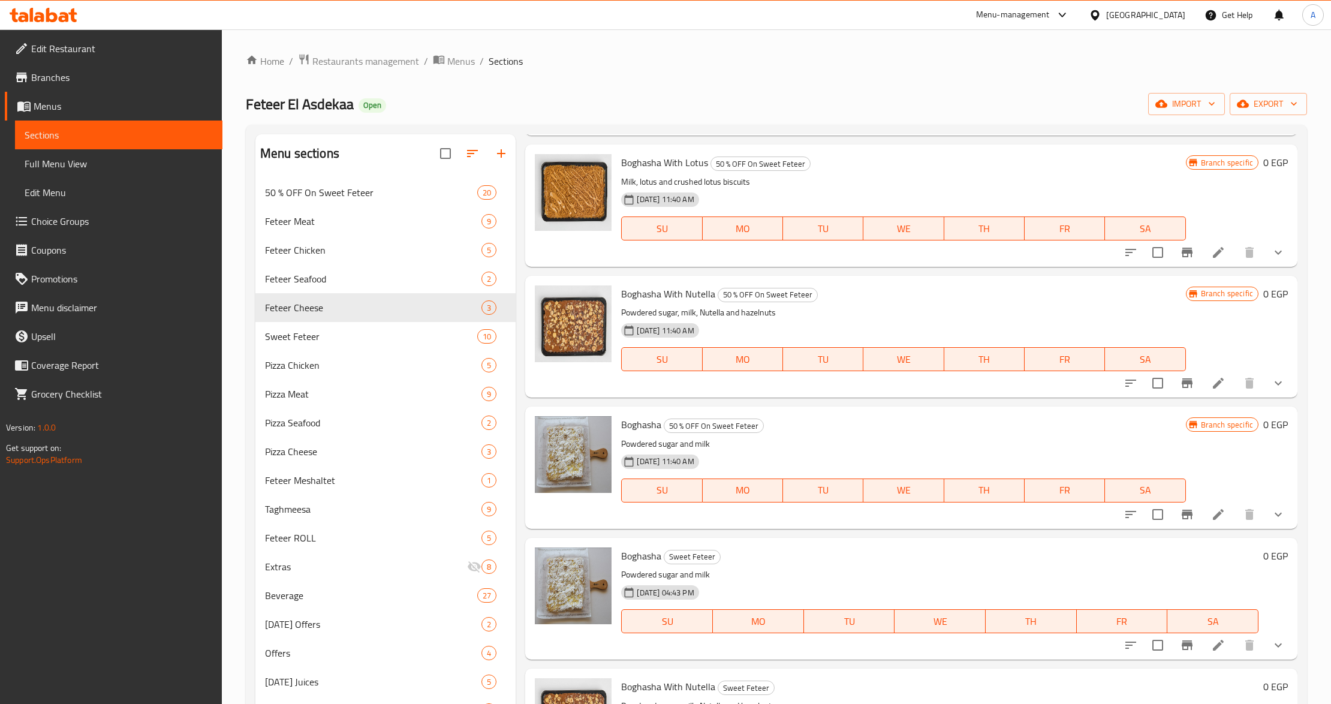
type input "Boghasha"
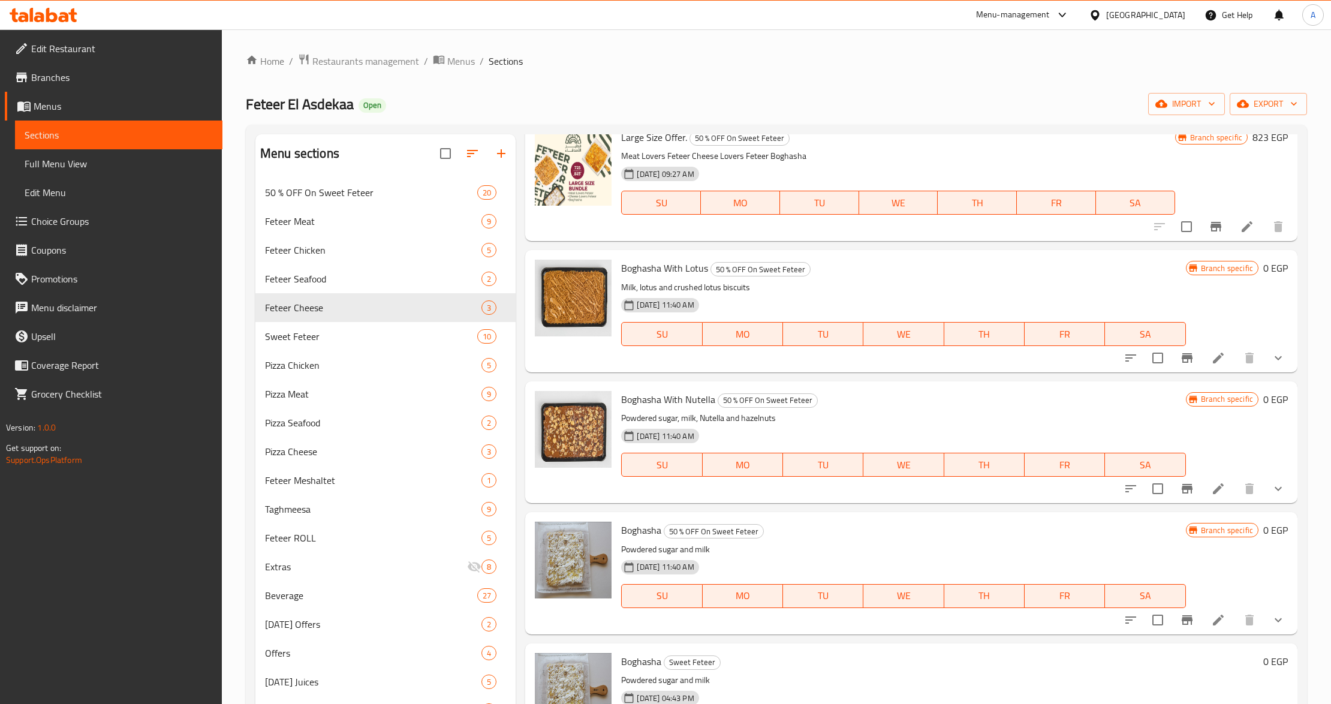
scroll to position [0, 0]
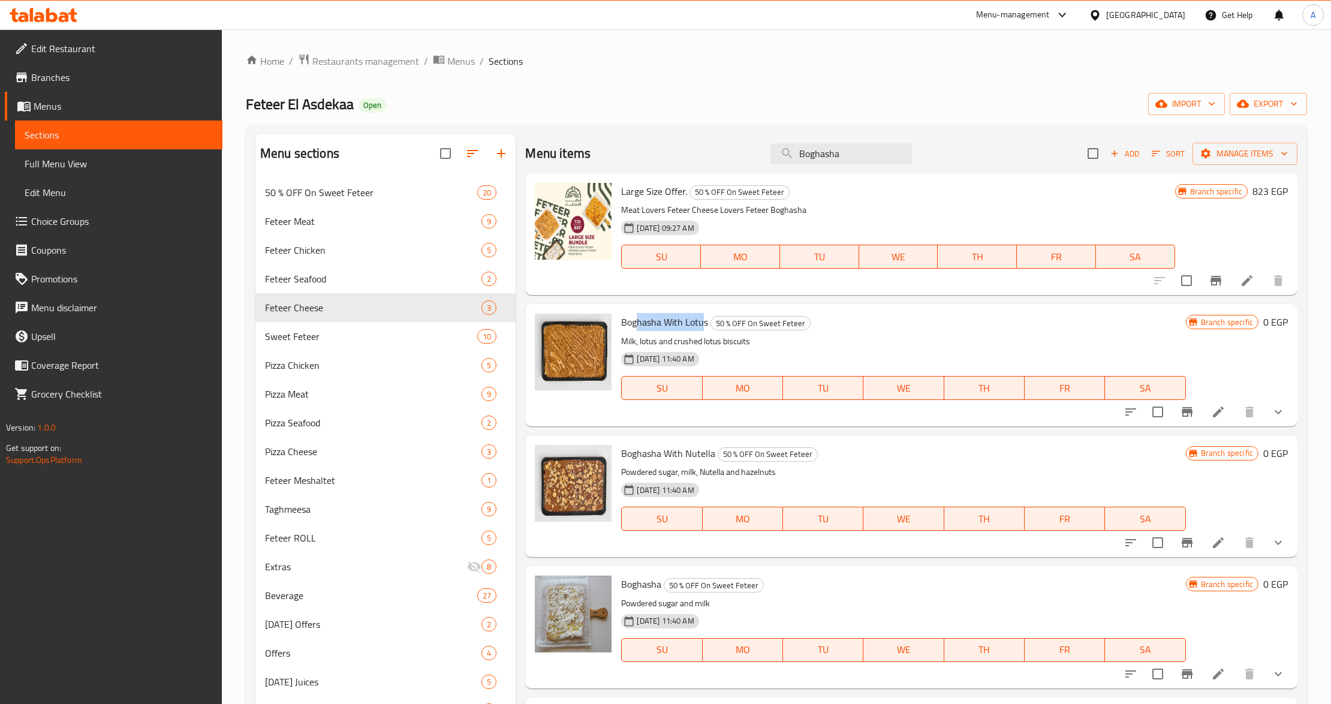
drag, startPoint x: 705, startPoint y: 323, endPoint x: 636, endPoint y: 315, distance: 69.3
click at [636, 315] on span "Boghasha With Lotus" at bounding box center [664, 322] width 87 height 18
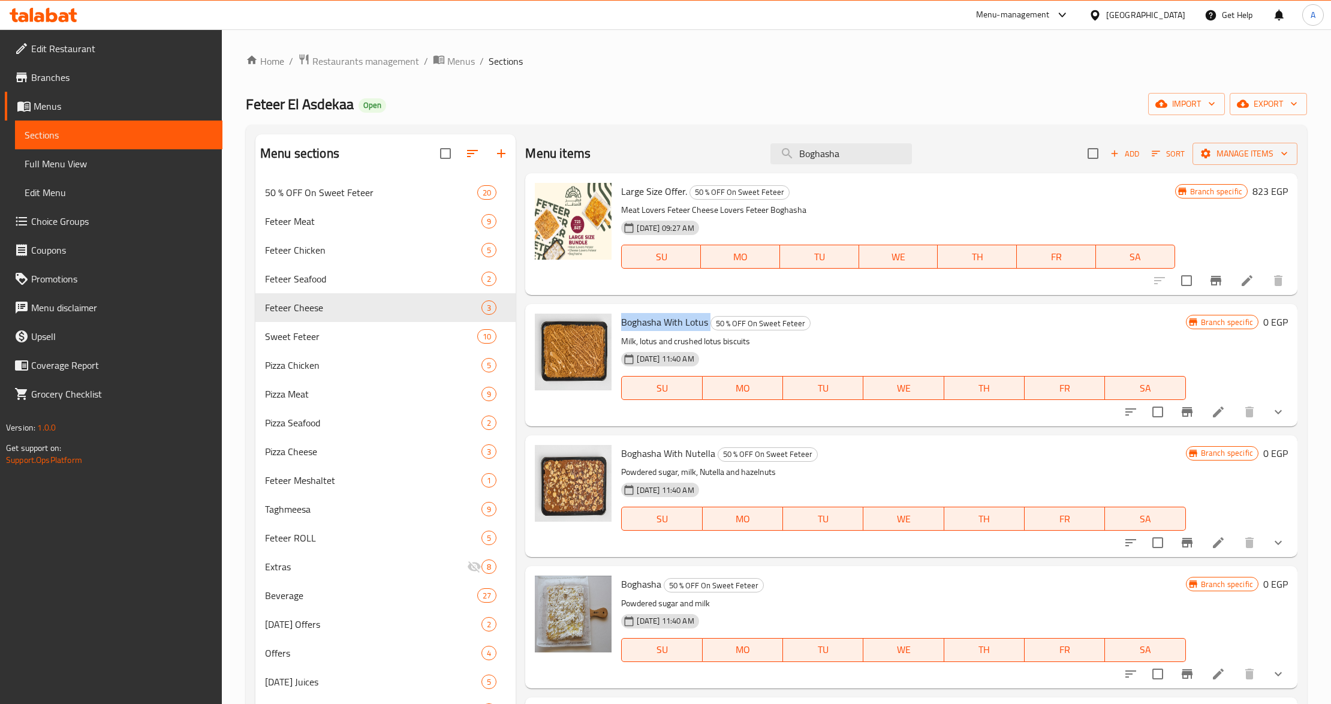
click at [636, 315] on span "Boghasha With Lotus" at bounding box center [664, 322] width 87 height 18
click at [697, 459] on span "Boghasha With Nutella" at bounding box center [668, 453] width 94 height 18
copy h6 "Boghasha With Nutella"
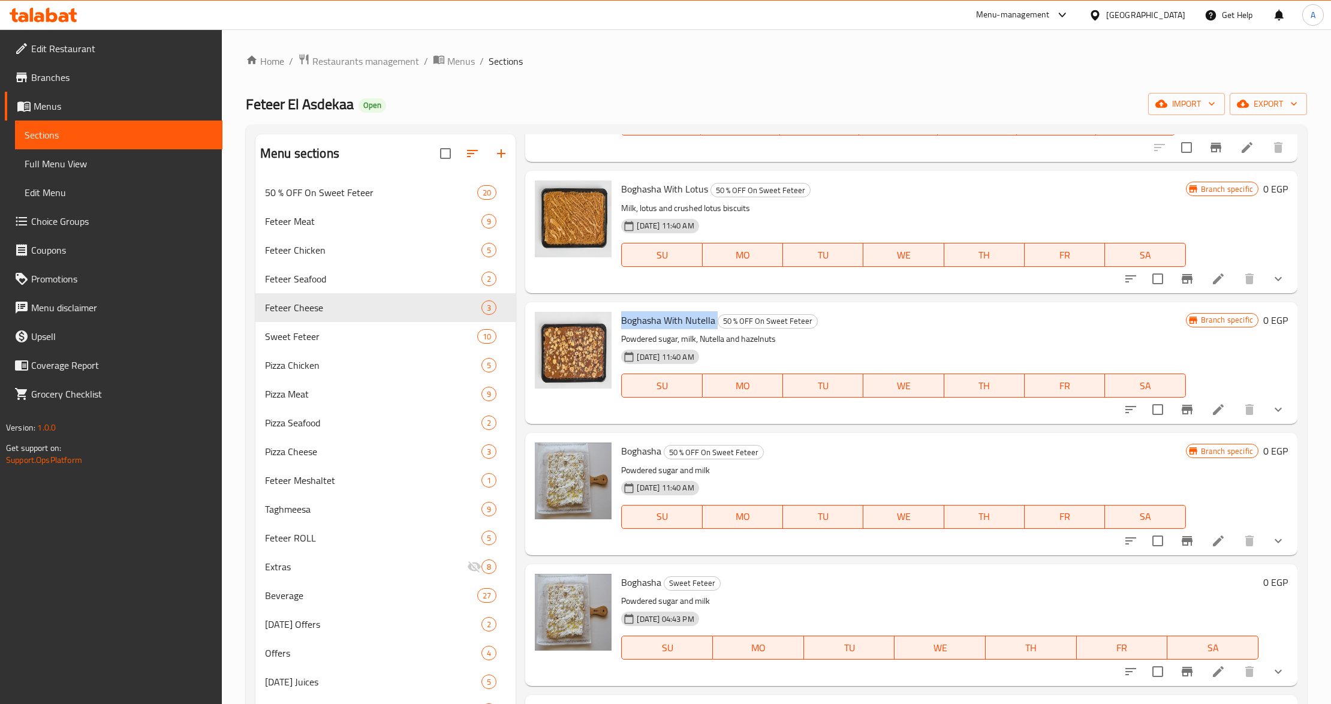
scroll to position [160, 0]
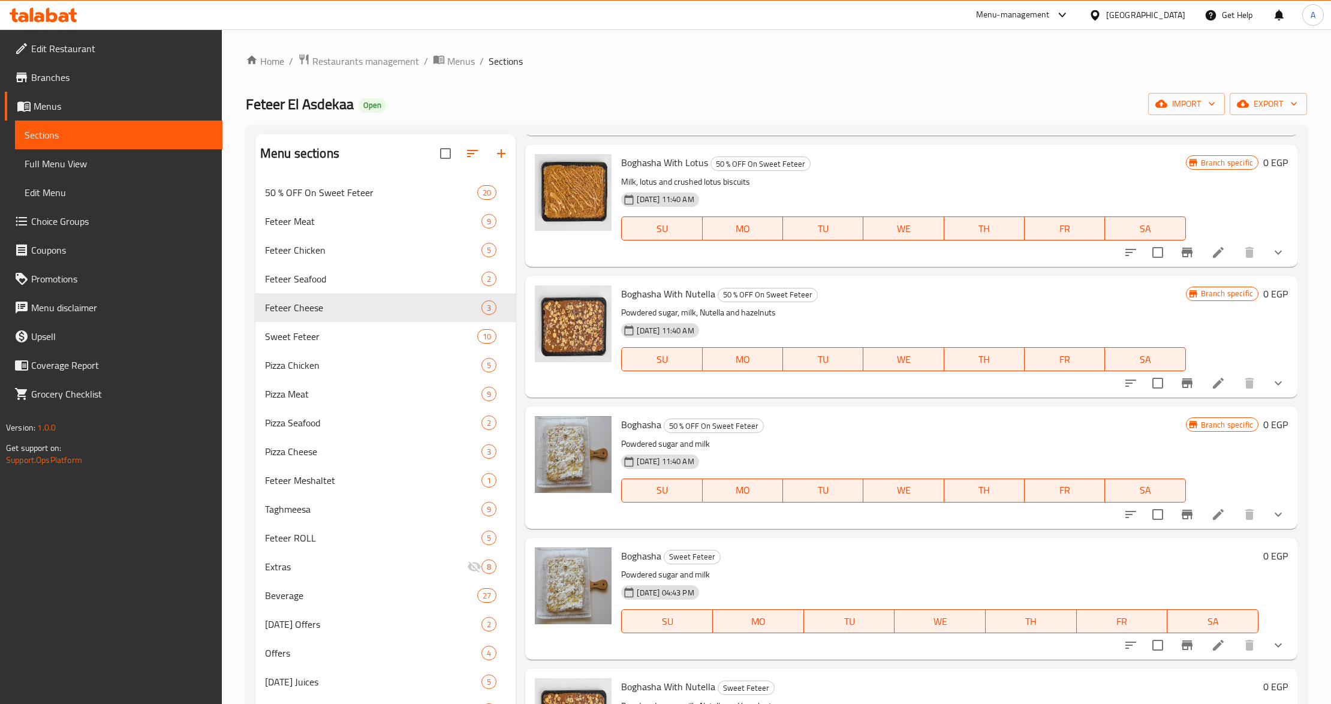
click at [653, 426] on span "Boghasha" at bounding box center [641, 425] width 40 height 18
copy h6 "Boghasha"
click at [814, 558] on h6 "Boghasha Sweet Feteer" at bounding box center [939, 556] width 637 height 17
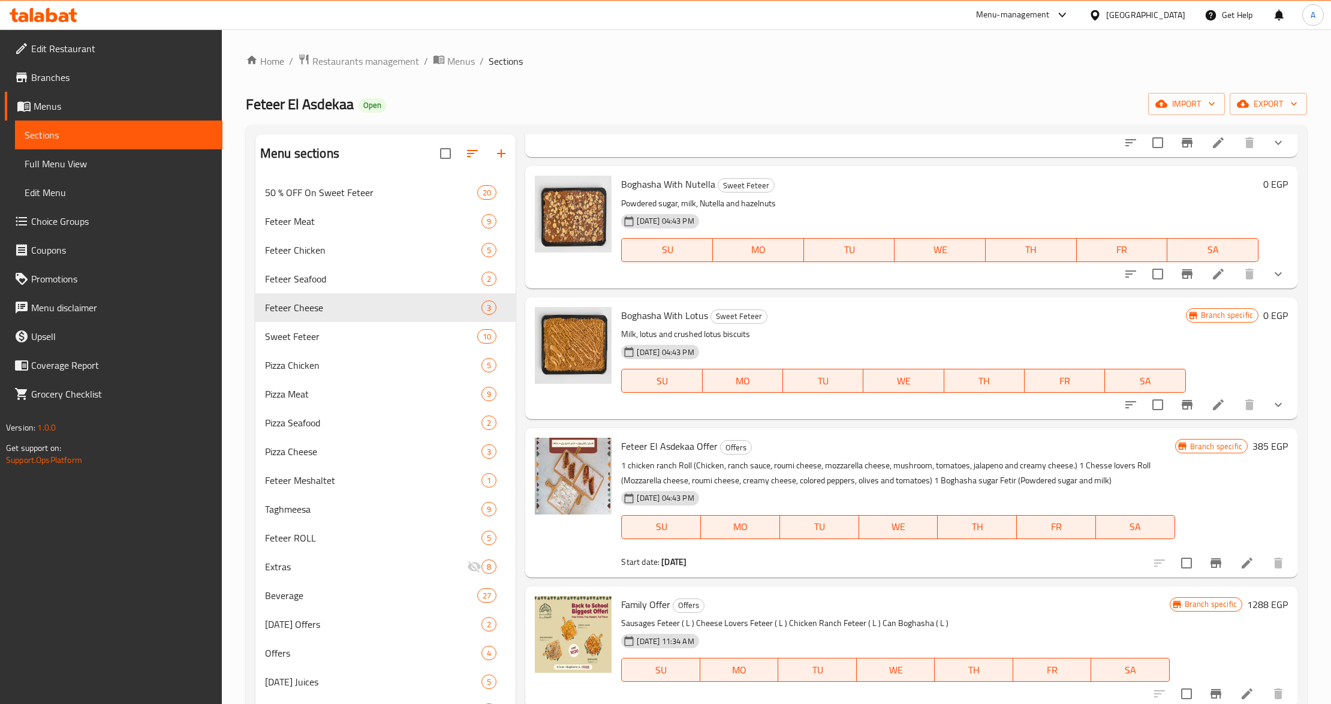
scroll to position [663, 0]
click at [62, 75] on span "Branches" at bounding box center [122, 77] width 182 height 14
